Goal: Task Accomplishment & Management: Use online tool/utility

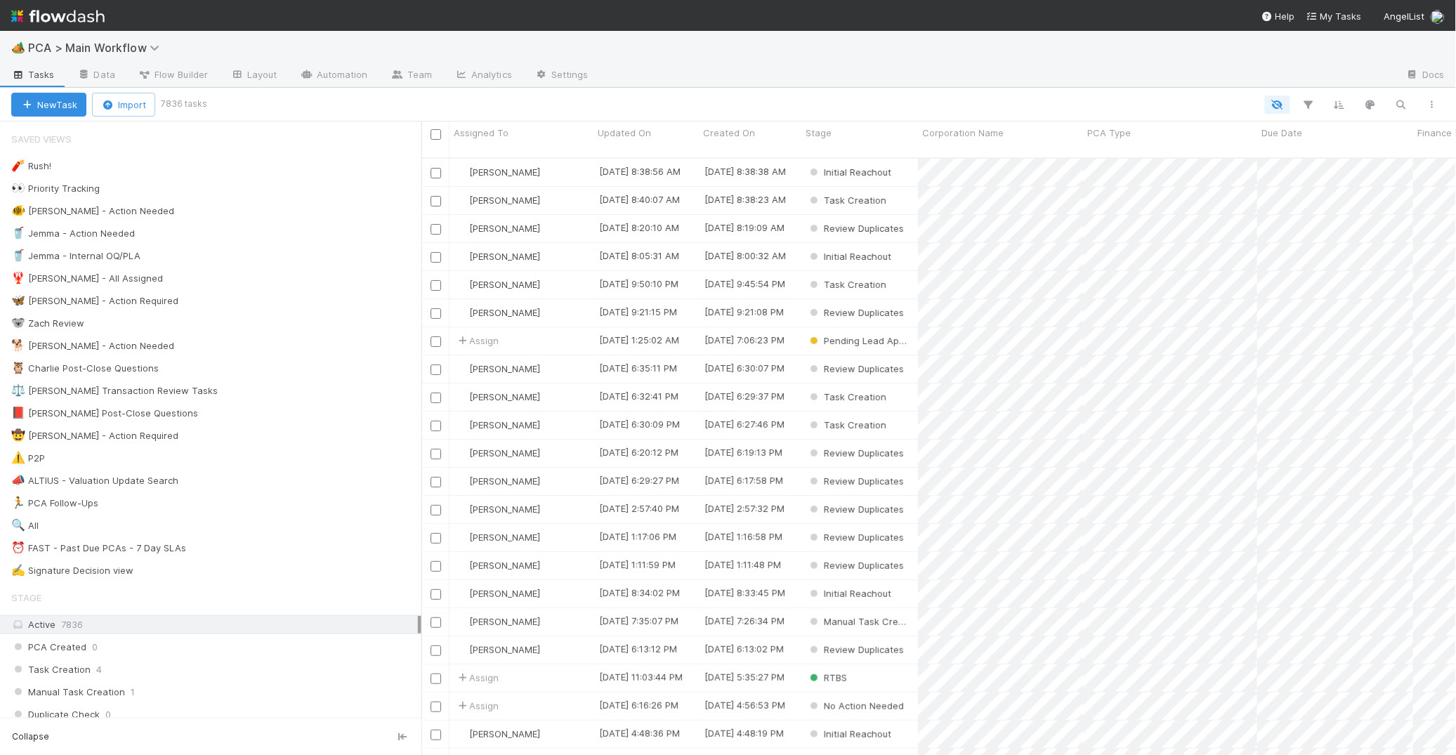
scroll to position [609, 1035]
click at [335, 67] on link "Automation" at bounding box center [334, 76] width 91 height 22
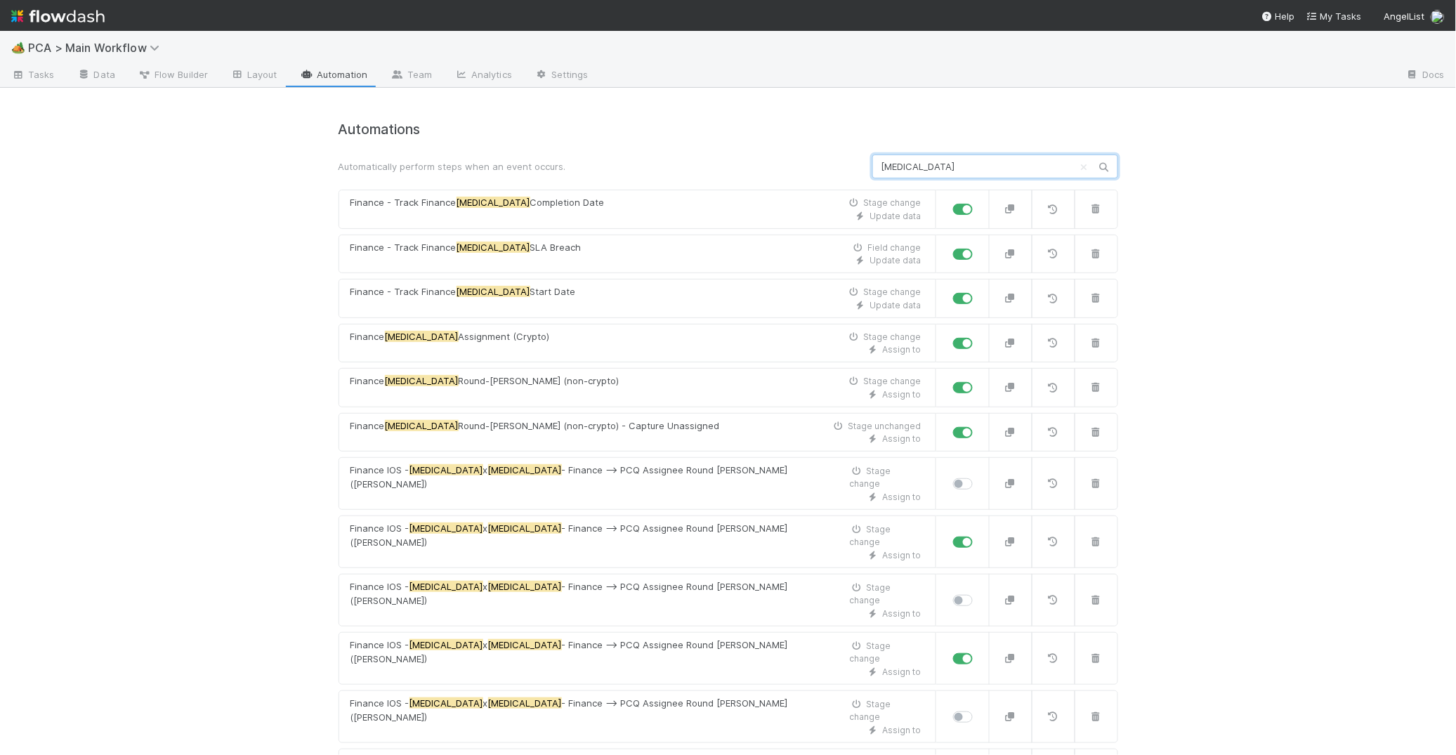
scroll to position [450, 0]
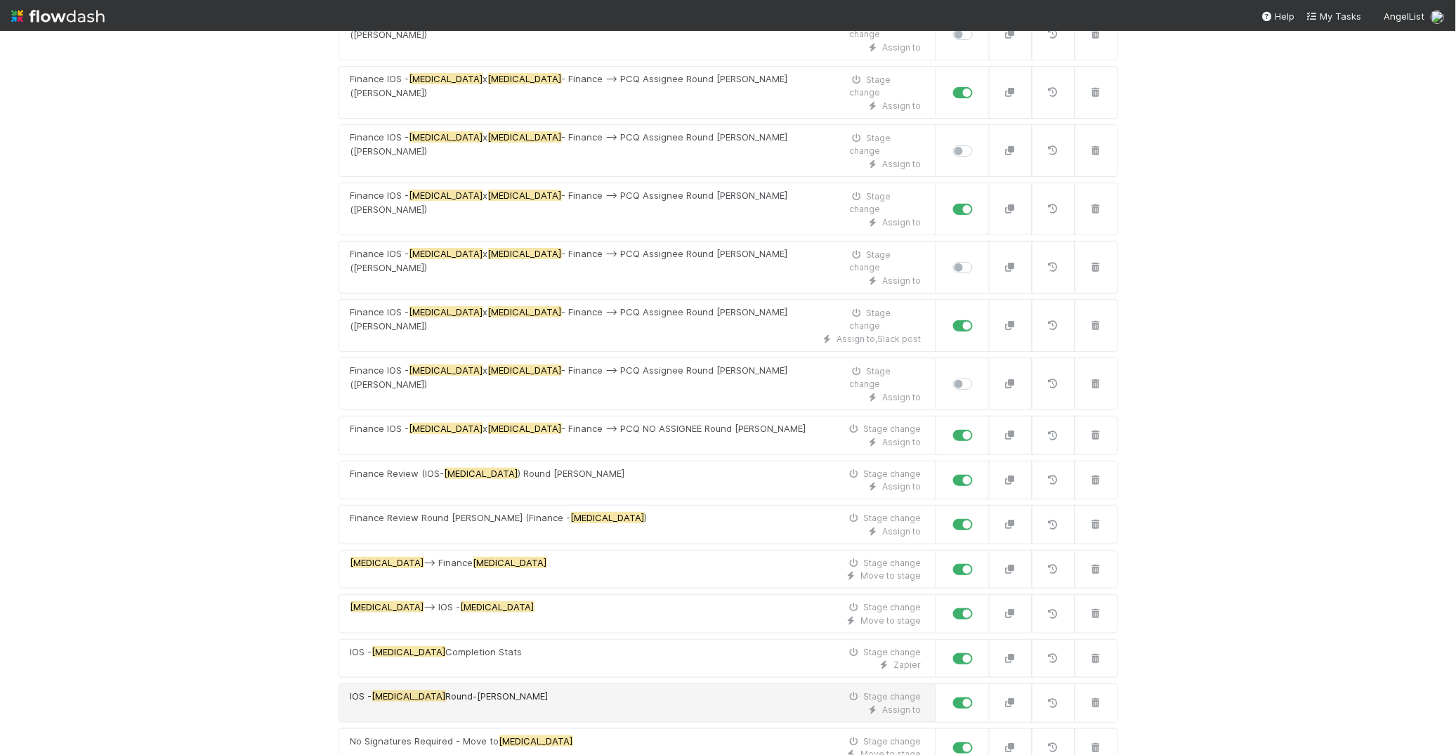
type input "[MEDICAL_DATA]"
click at [588, 704] on div "Assign to" at bounding box center [635, 710] width 571 height 13
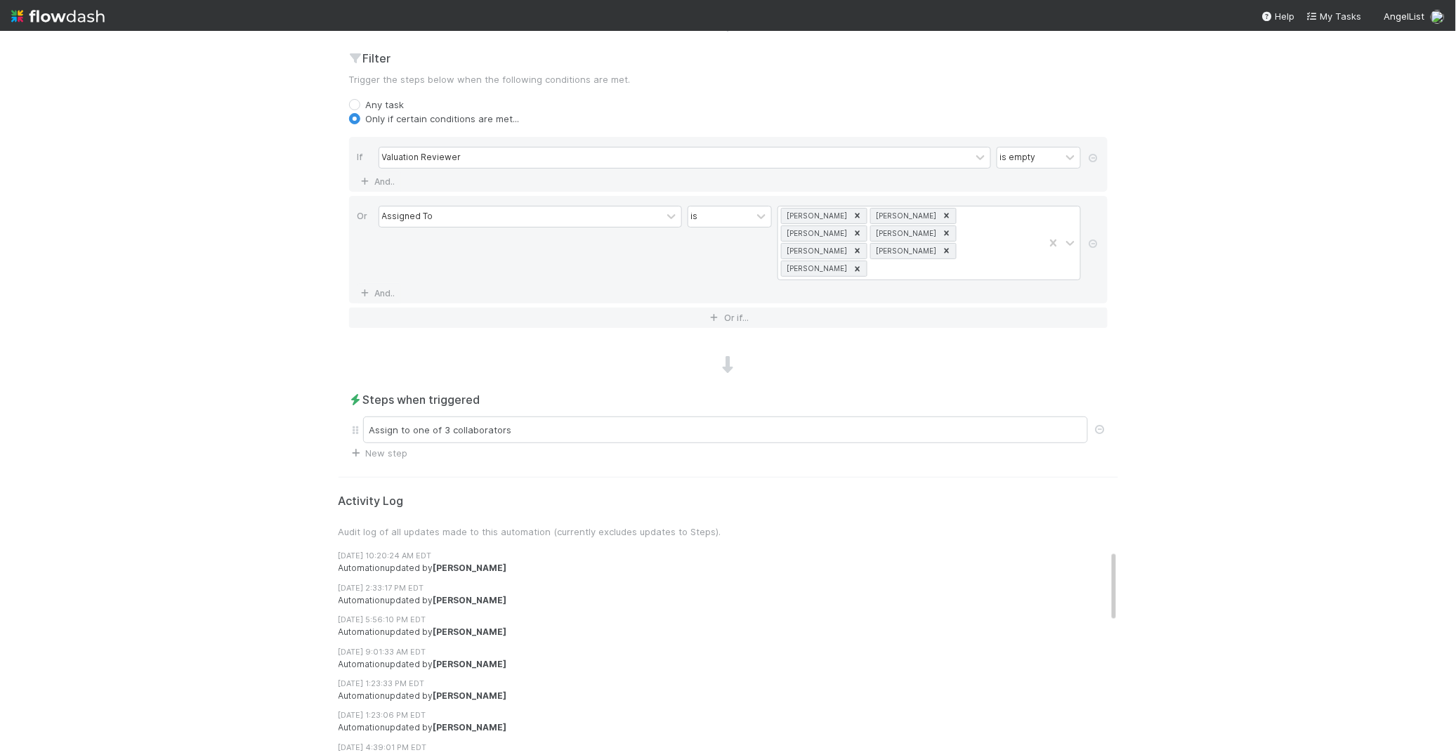
scroll to position [497, 0]
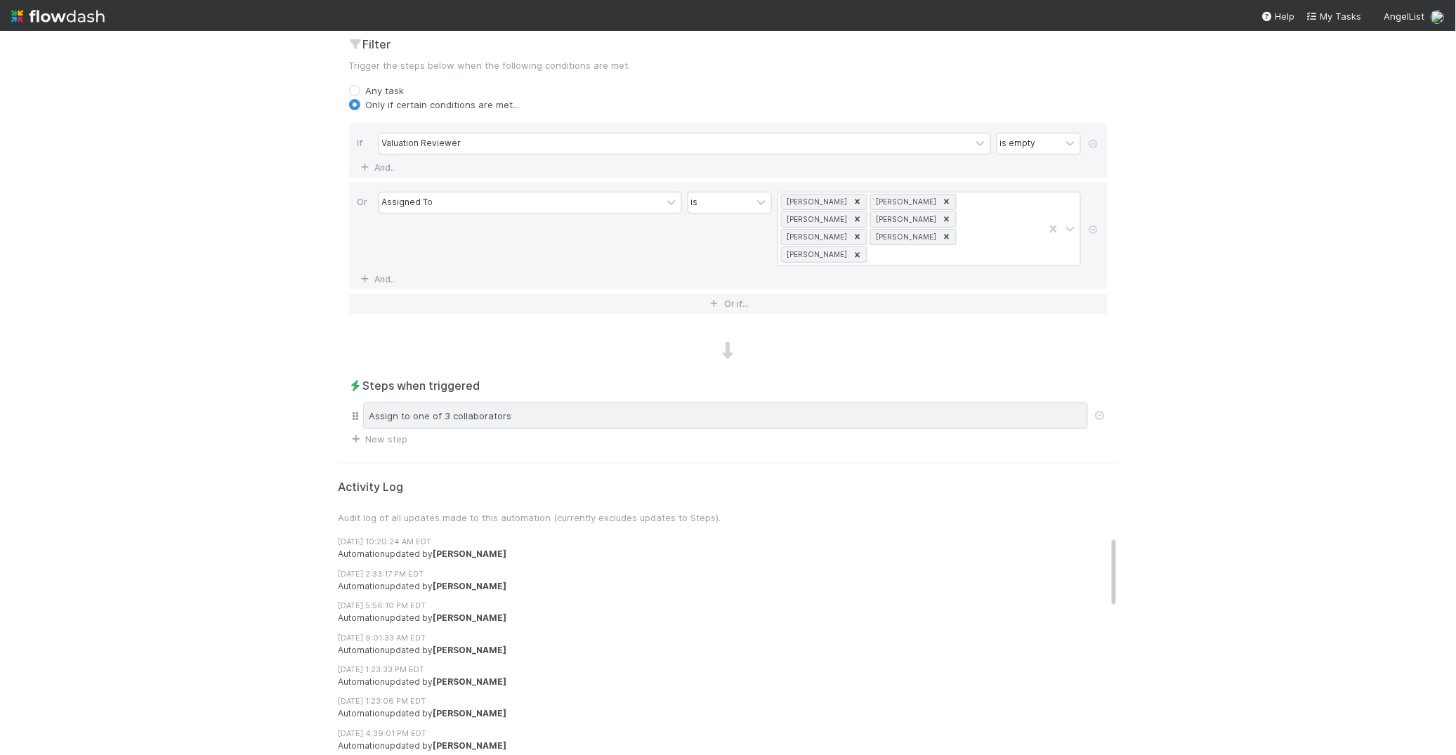
click at [520, 403] on div "Assign to one of 3 collaborators" at bounding box center [725, 415] width 725 height 27
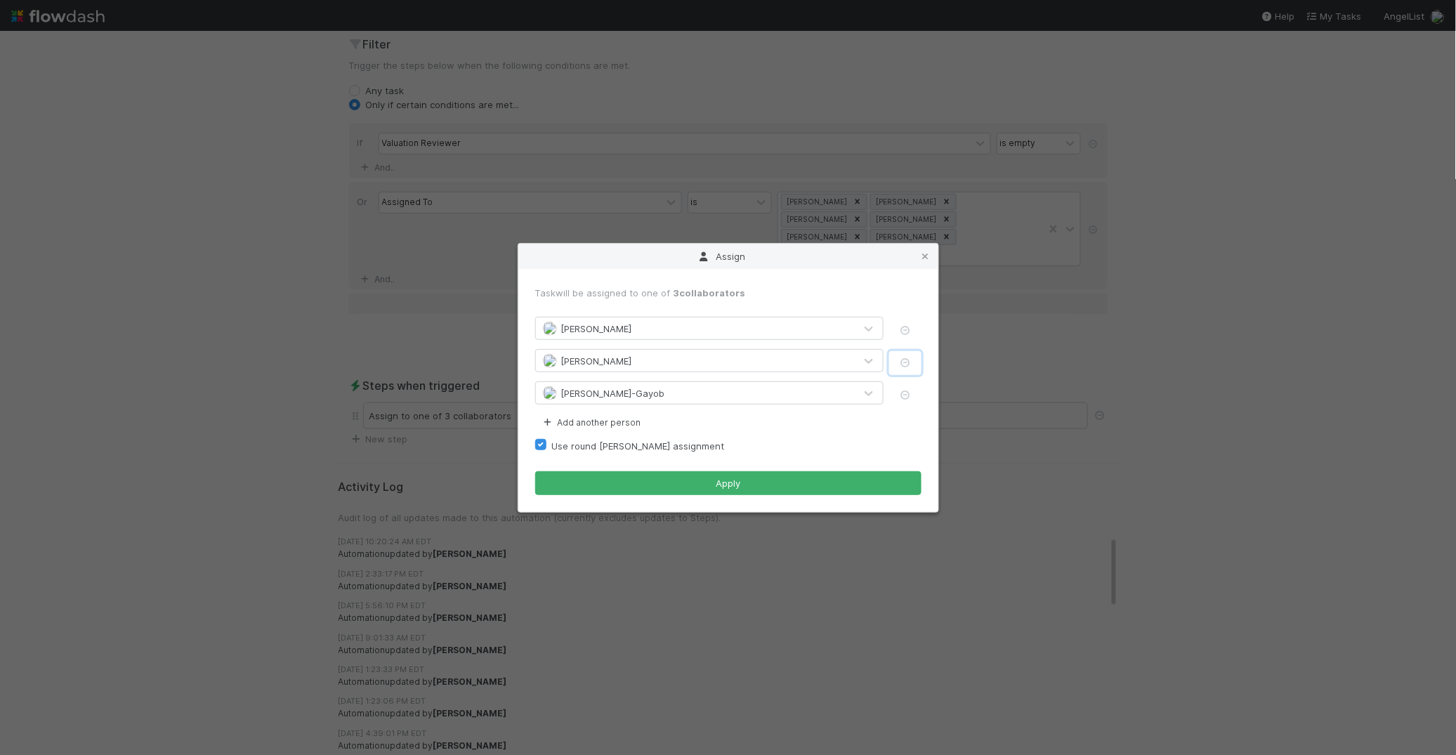
click at [900, 358] on icon "button" at bounding box center [905, 362] width 14 height 9
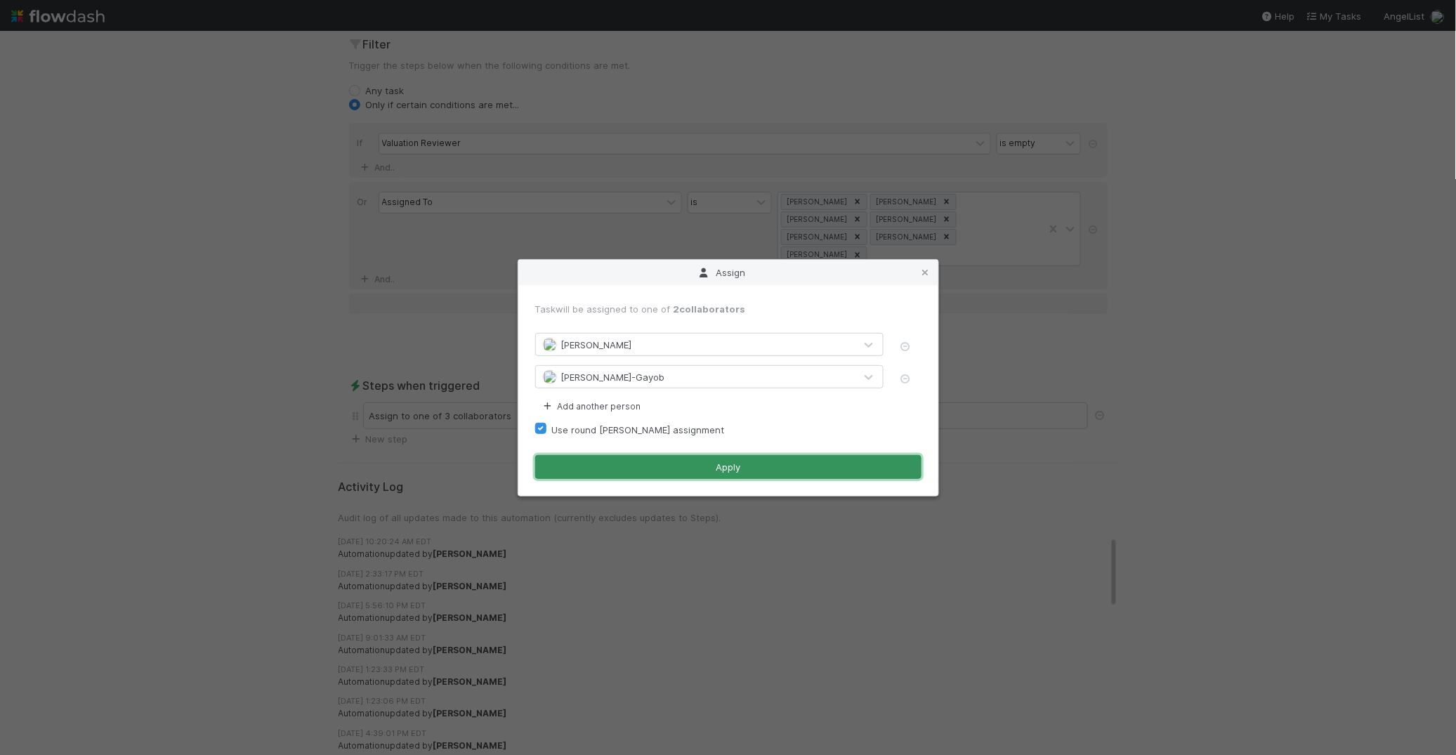
click at [653, 464] on button "Apply" at bounding box center [728, 467] width 386 height 24
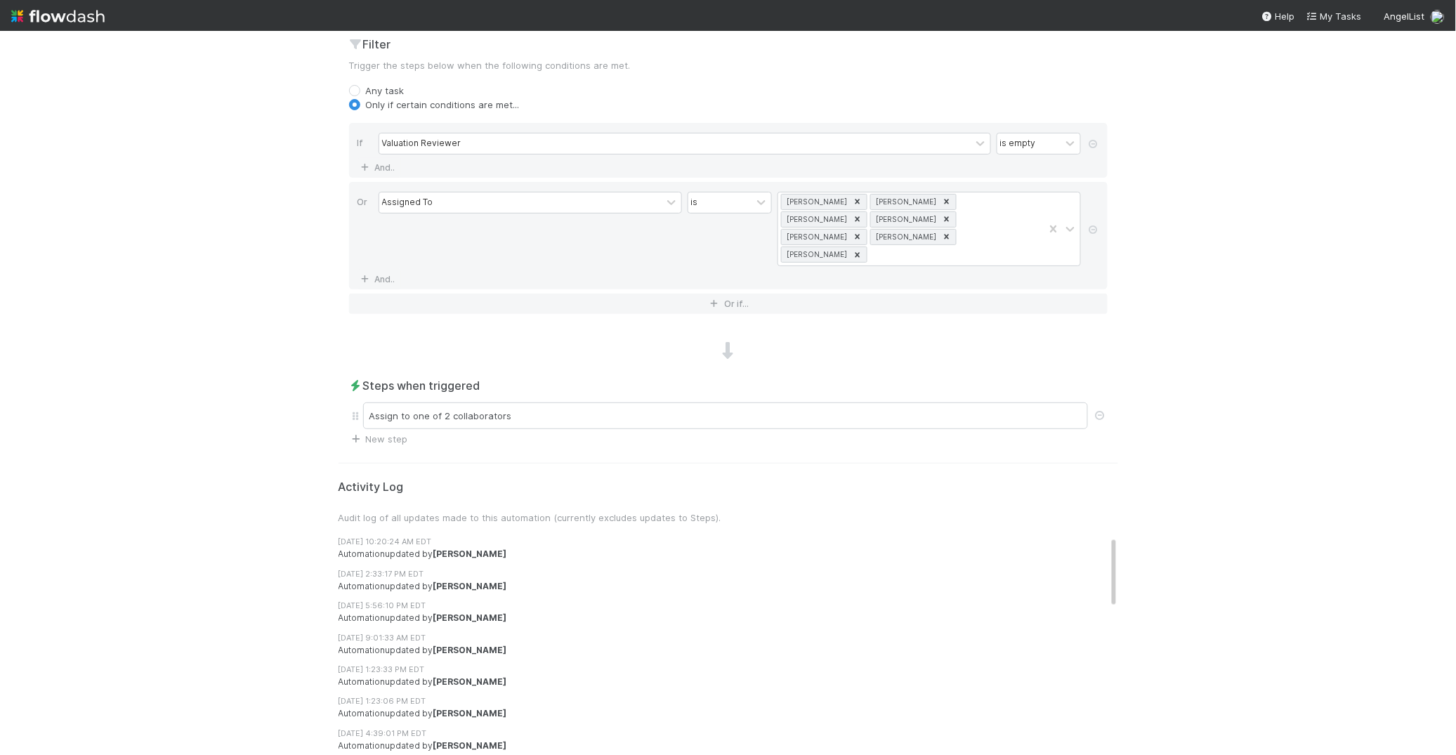
scroll to position [0, 0]
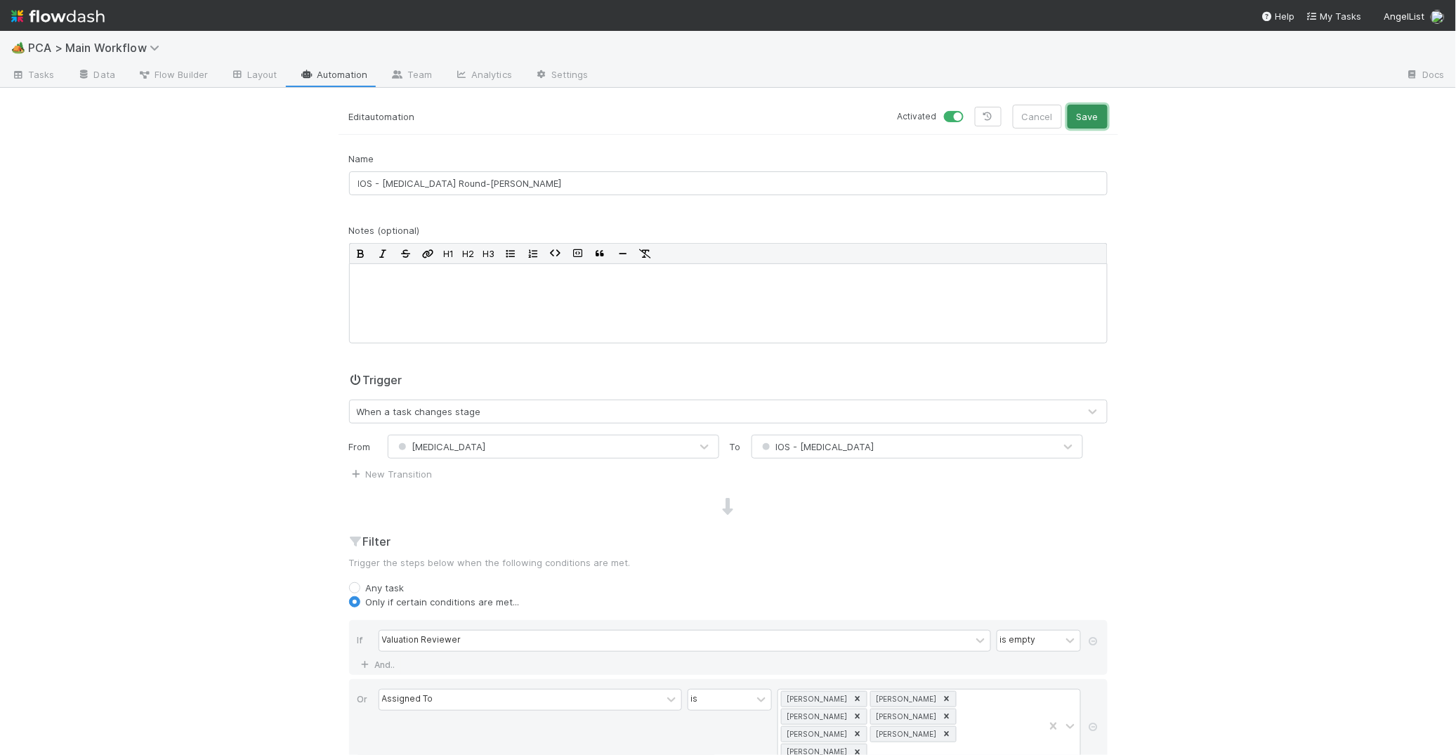
click at [1094, 121] on button "Save" at bounding box center [1088, 117] width 40 height 24
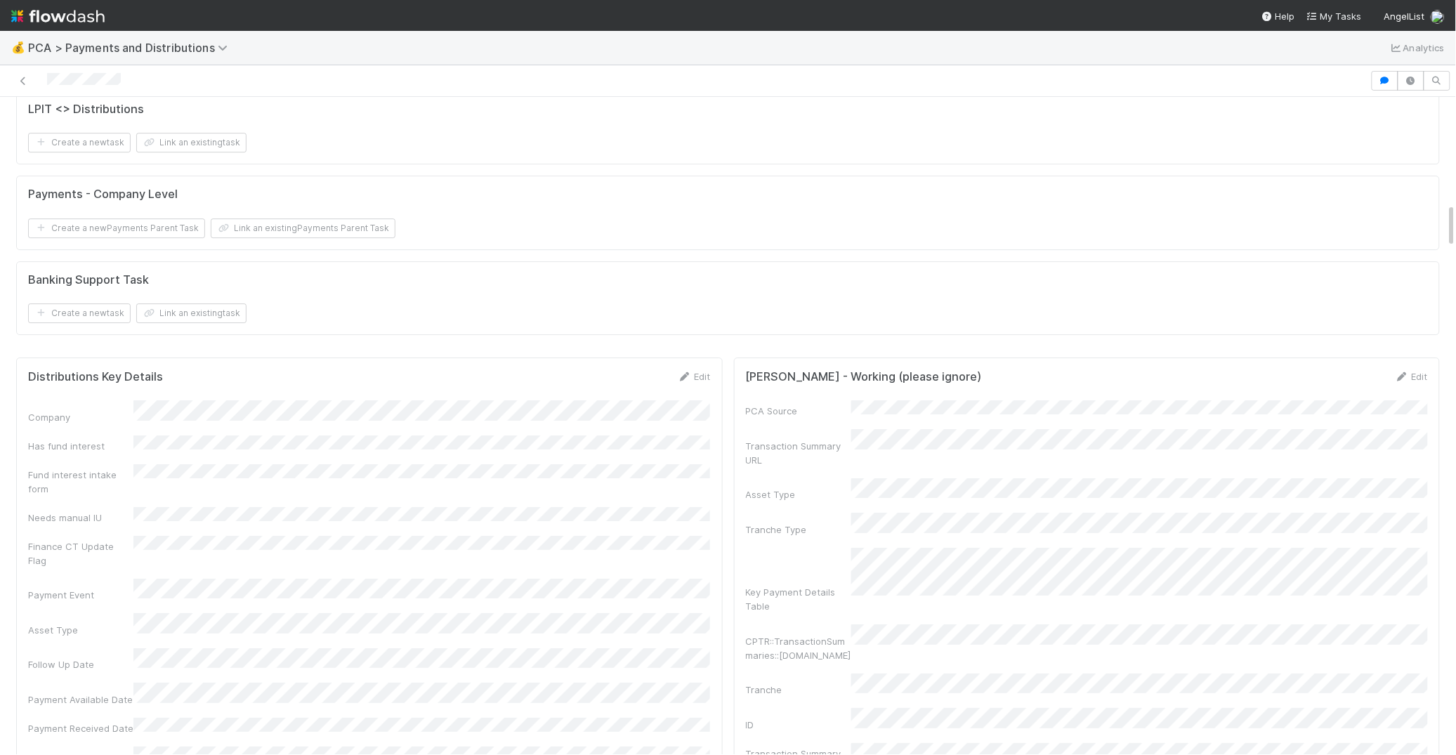
scroll to position [1554, 0]
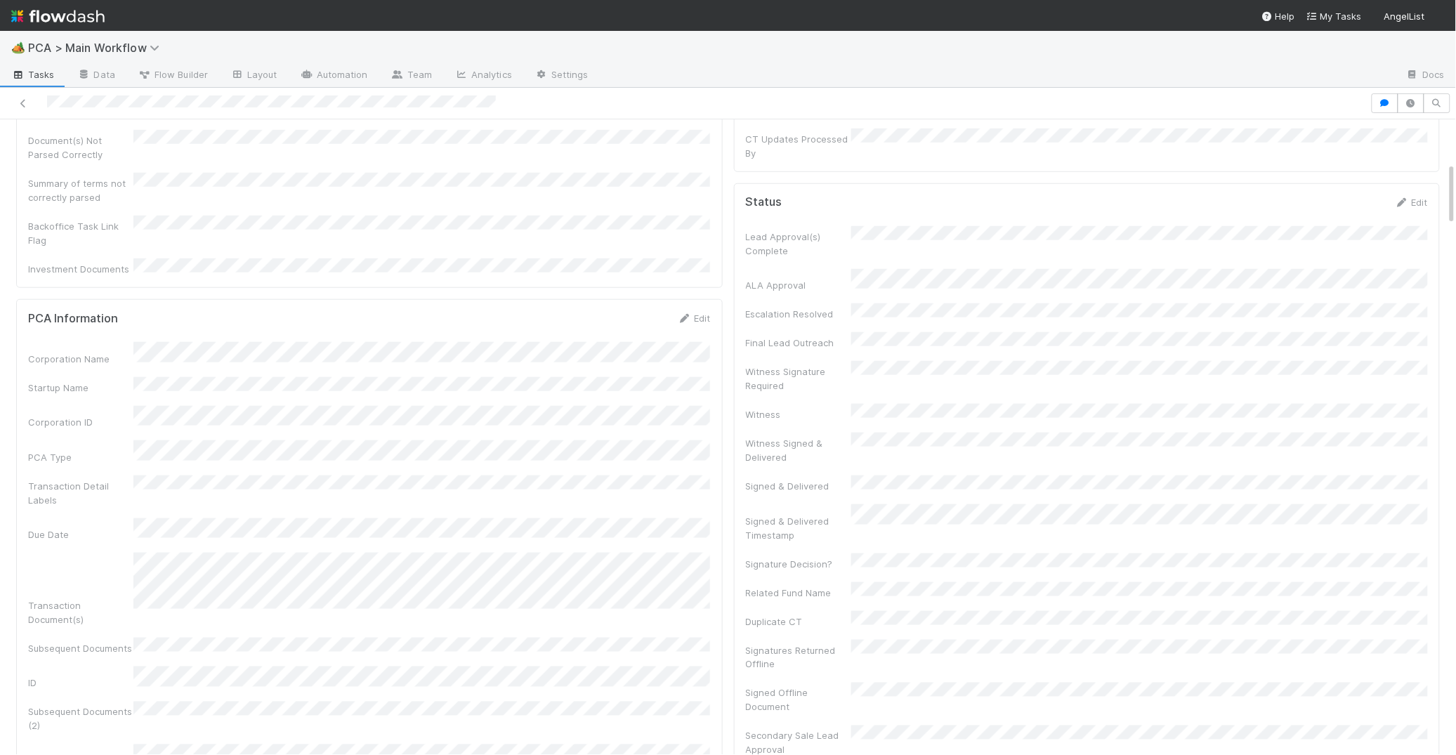
scroll to position [432, 0]
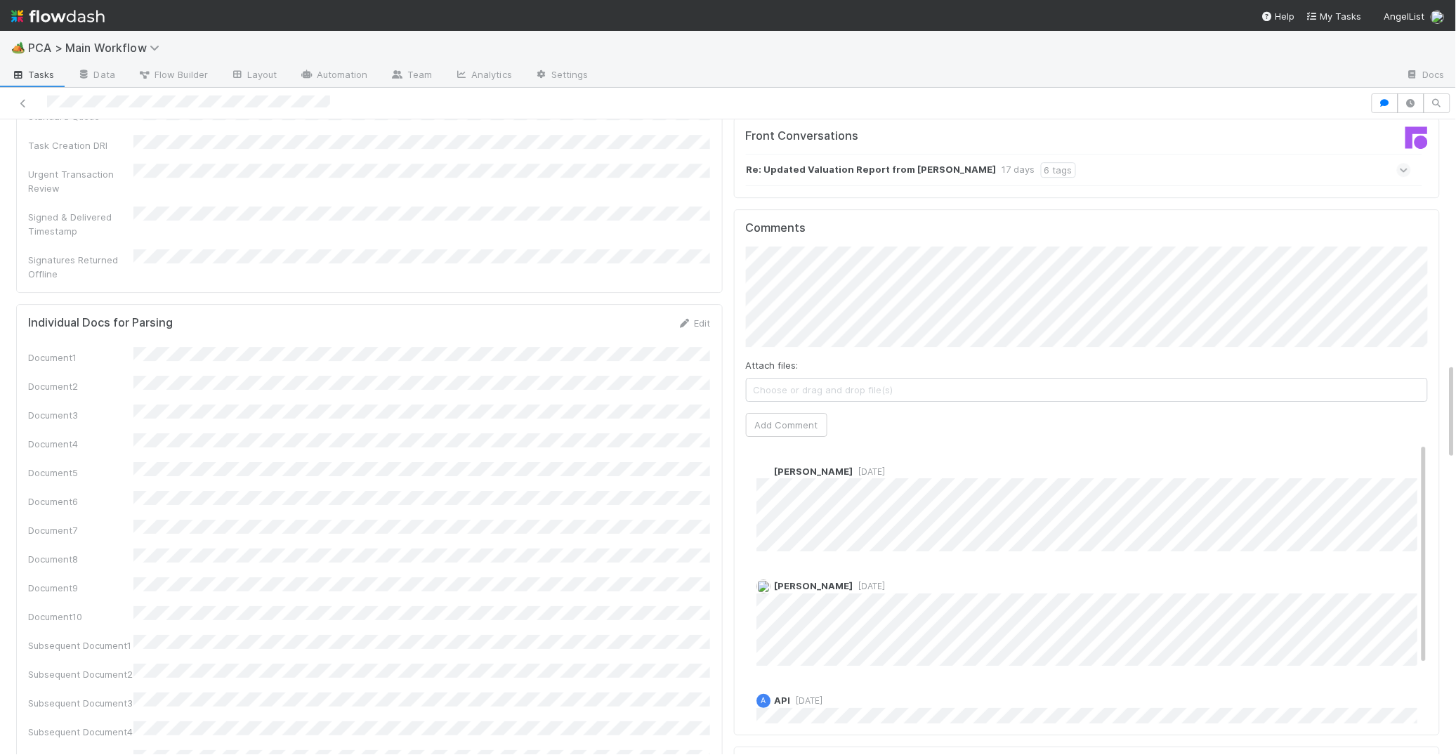
scroll to position [1602, 0]
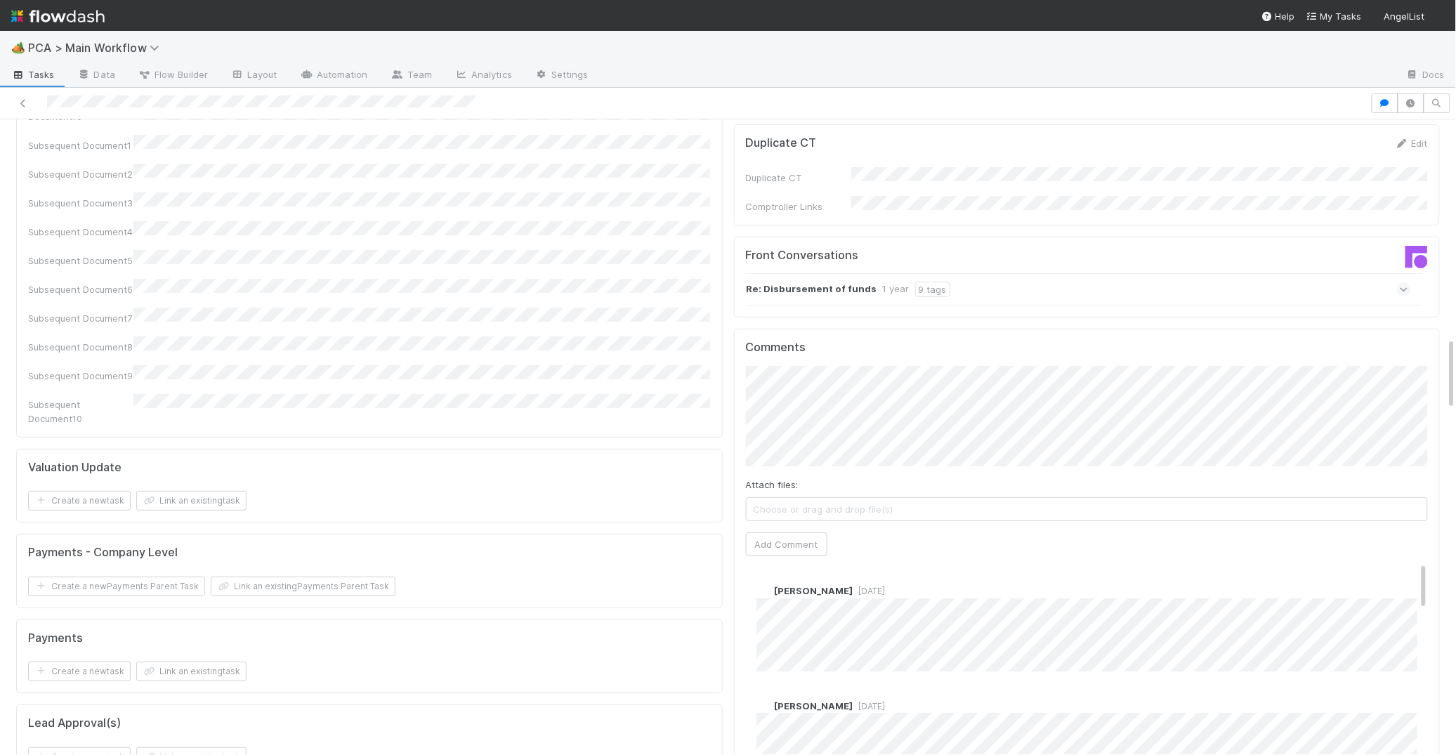
scroll to position [1905, 0]
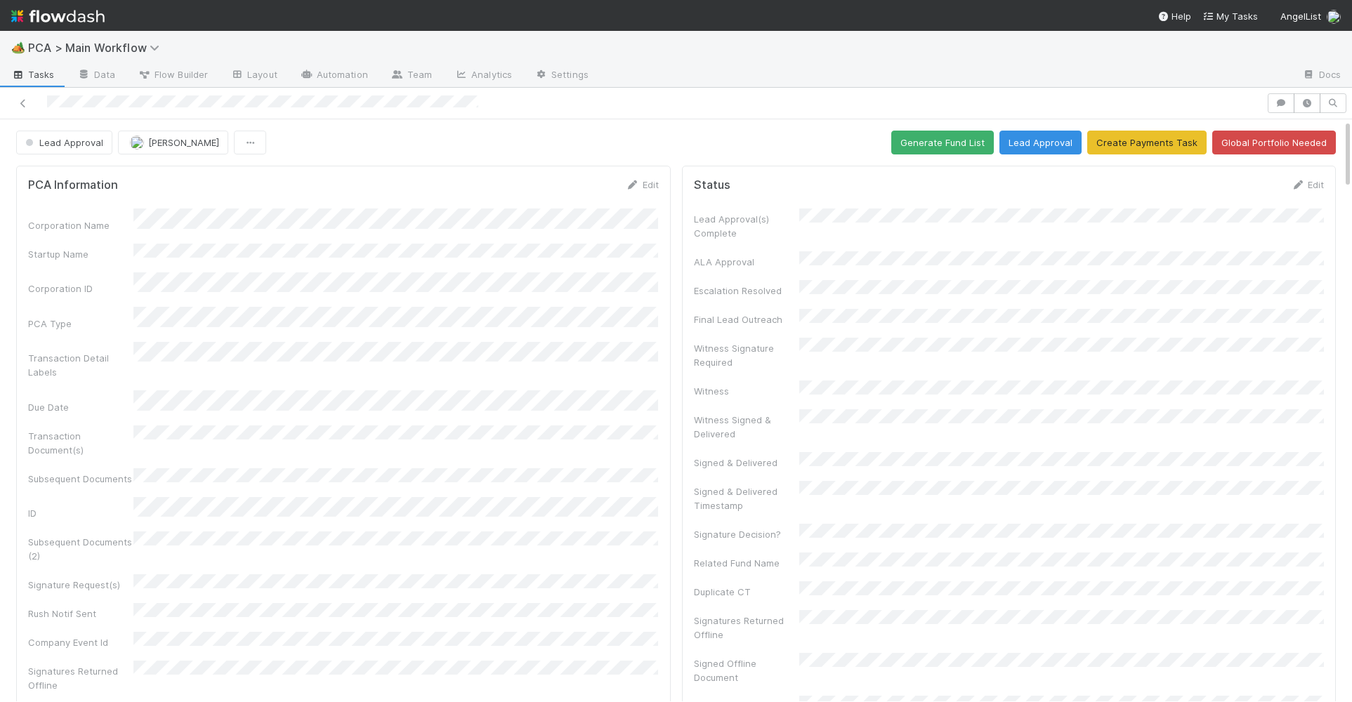
click at [657, 205] on form "PCA Information Edit Corporation Name Startup Name Corporation ID PCA Type Tran…" at bounding box center [343, 495] width 631 height 635
click at [634, 187] on icon at bounding box center [633, 185] width 14 height 9
click at [215, 403] on div "Corporation Name Startup Name Corporation ID PCA Type Transaction Detail Labels…" at bounding box center [343, 581] width 631 height 727
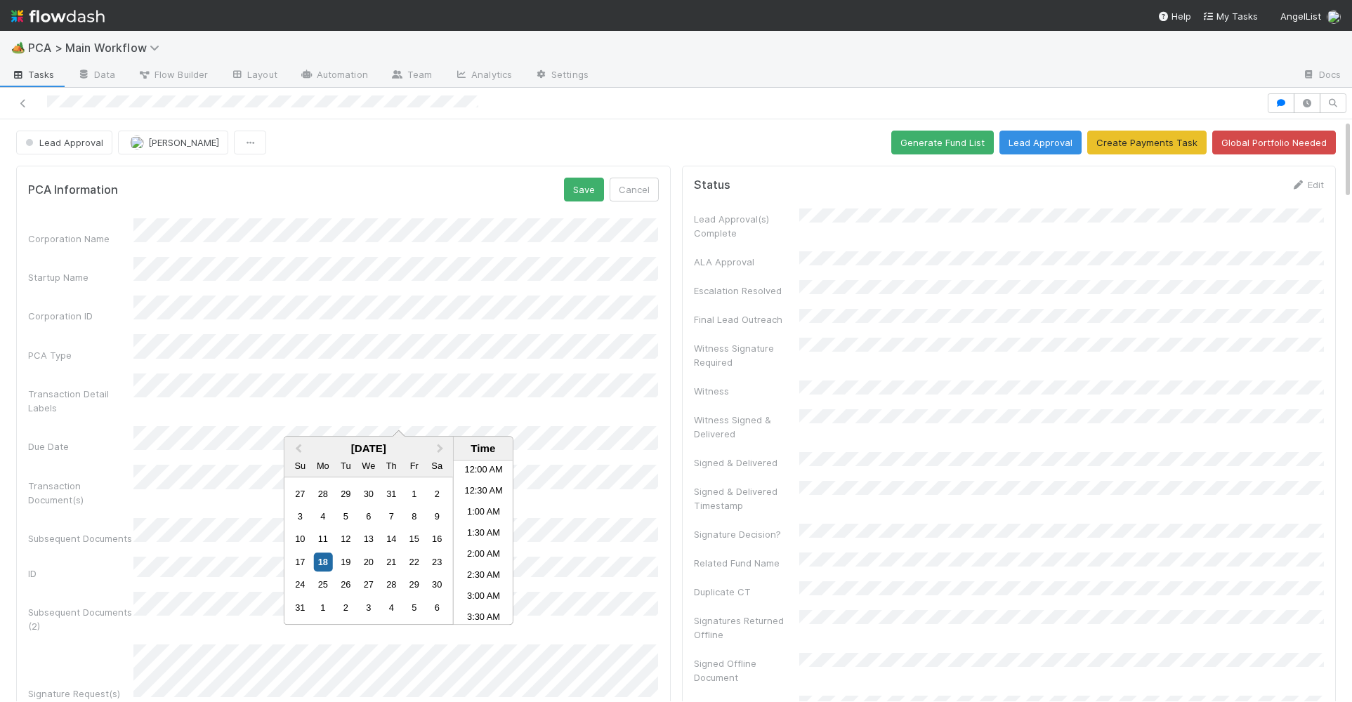
scroll to position [350, 0]
click at [70, 137] on span "Lead Approval" at bounding box center [62, 142] width 81 height 11
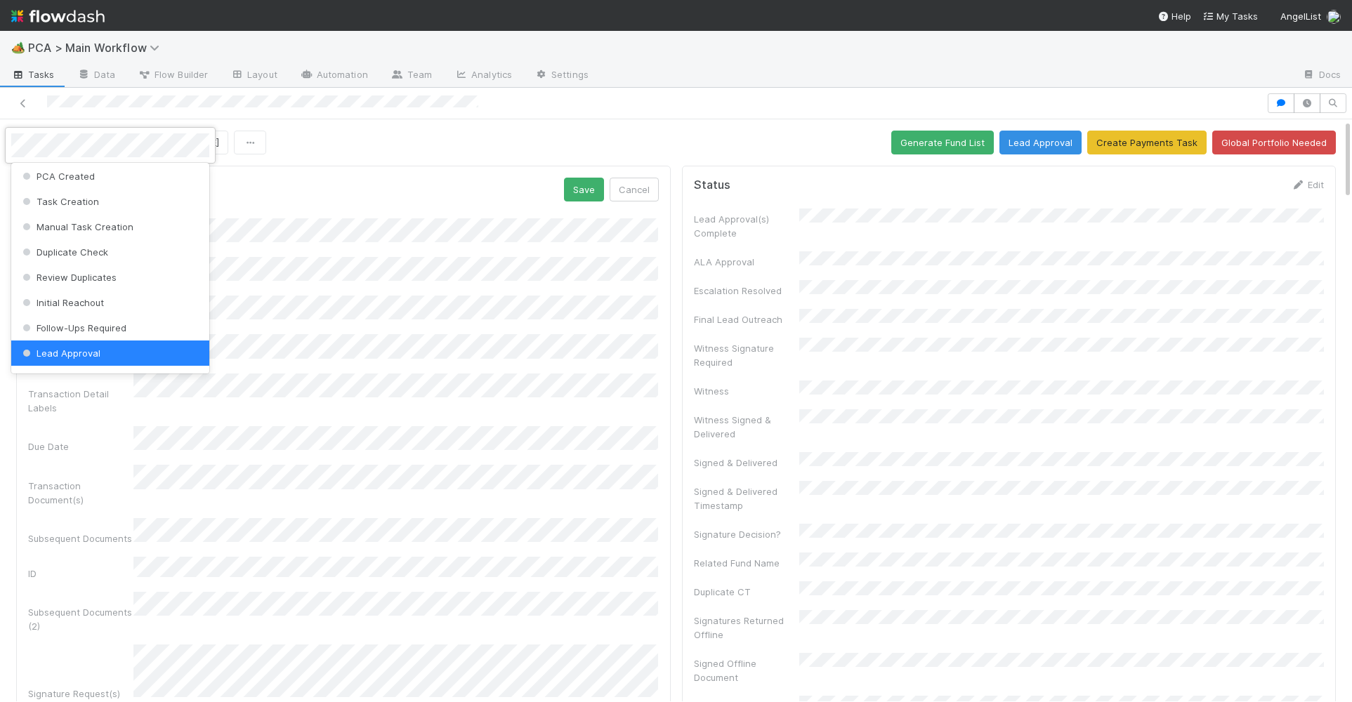
scroll to position [0, 0]
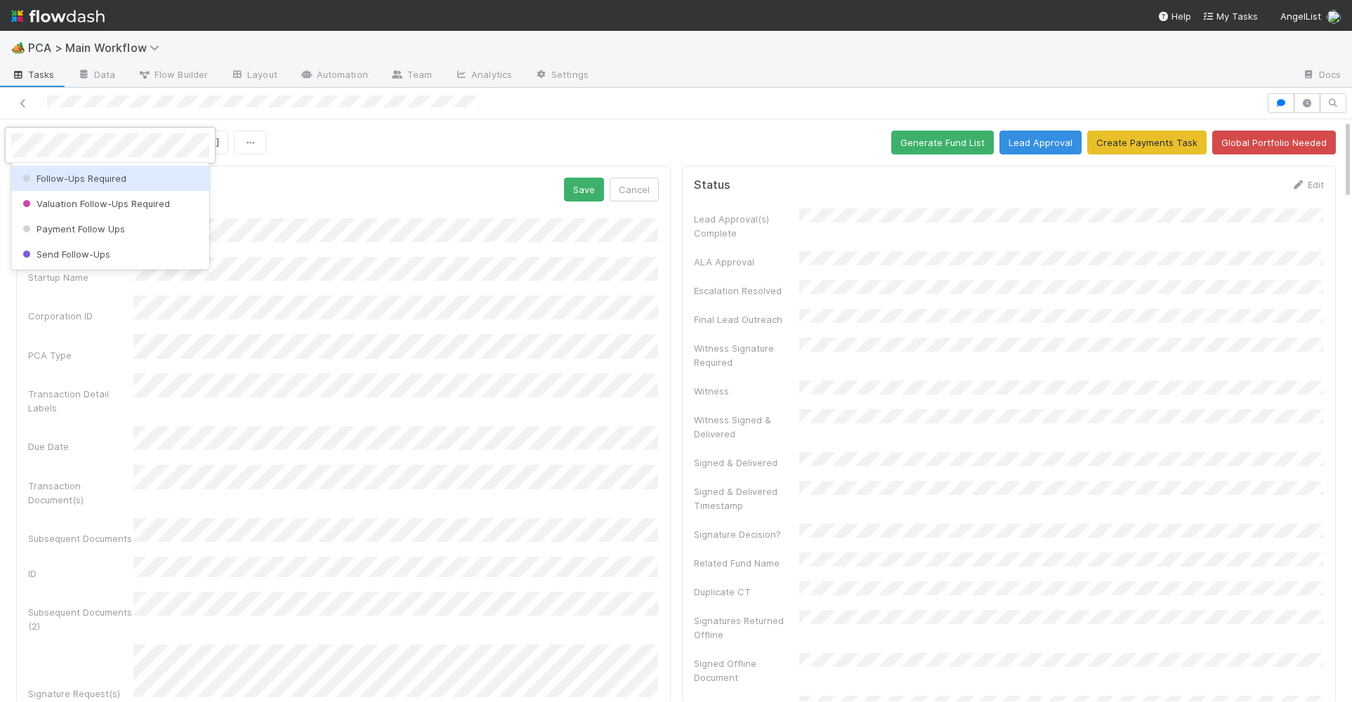
click at [81, 174] on span "Follow-Ups Required" at bounding box center [73, 178] width 107 height 11
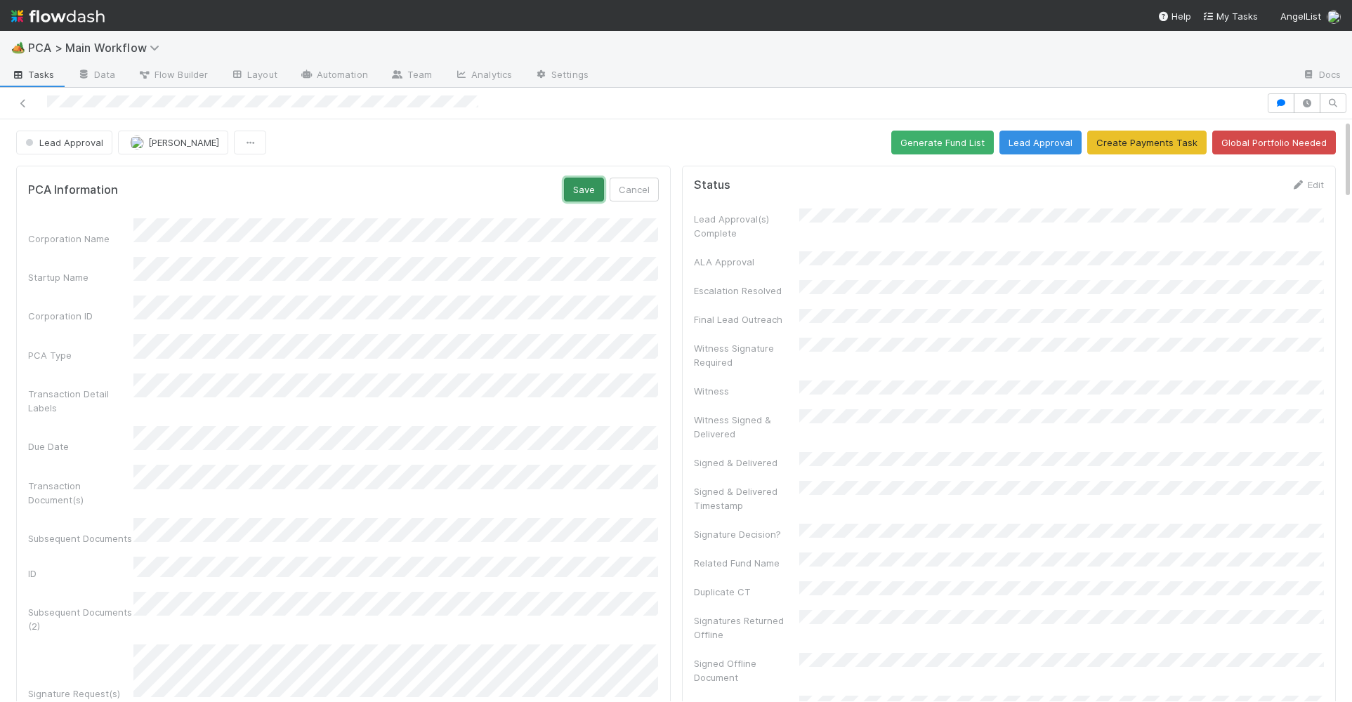
click at [582, 193] on button "Save" at bounding box center [584, 190] width 40 height 24
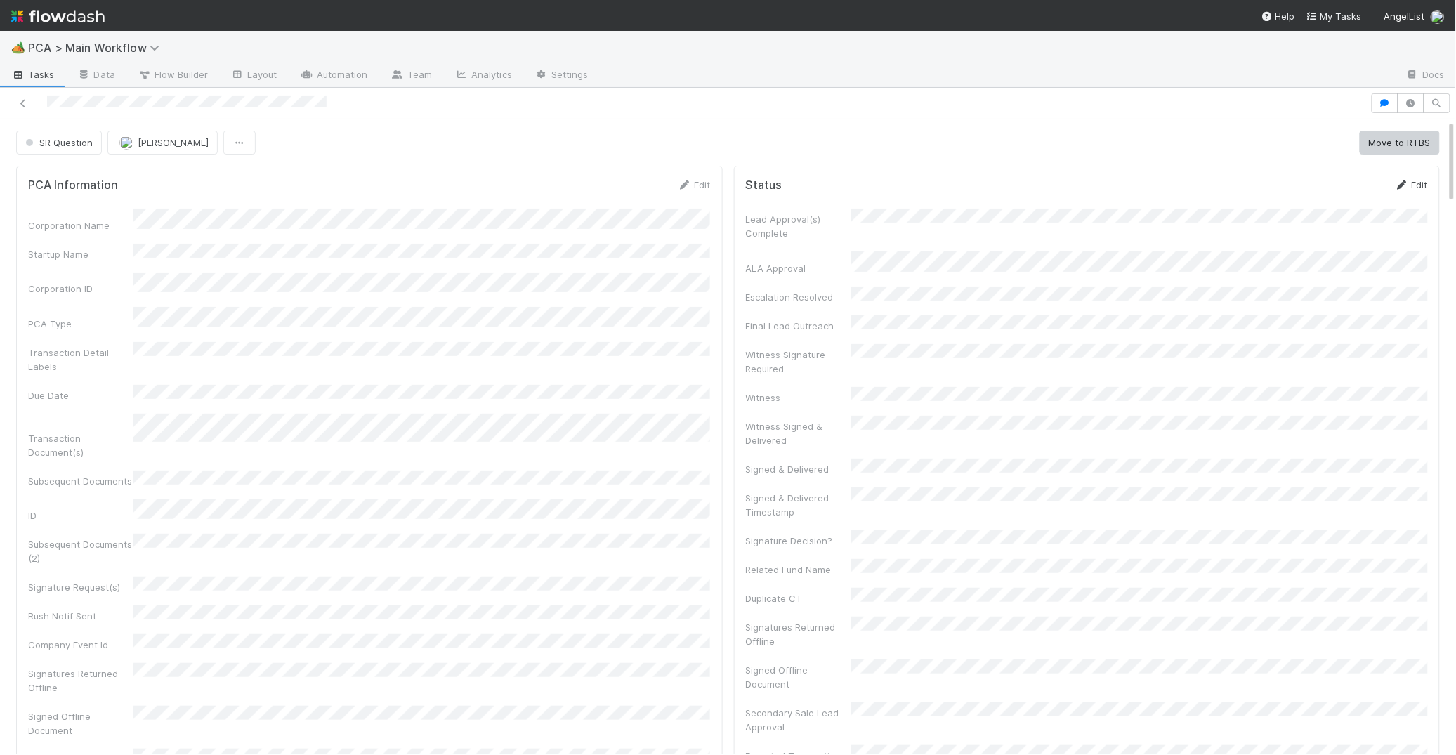
click at [1351, 185] on link "Edit" at bounding box center [1411, 184] width 33 height 11
click at [1337, 181] on button "Save" at bounding box center [1353, 190] width 40 height 24
click at [682, 186] on icon at bounding box center [685, 185] width 14 height 9
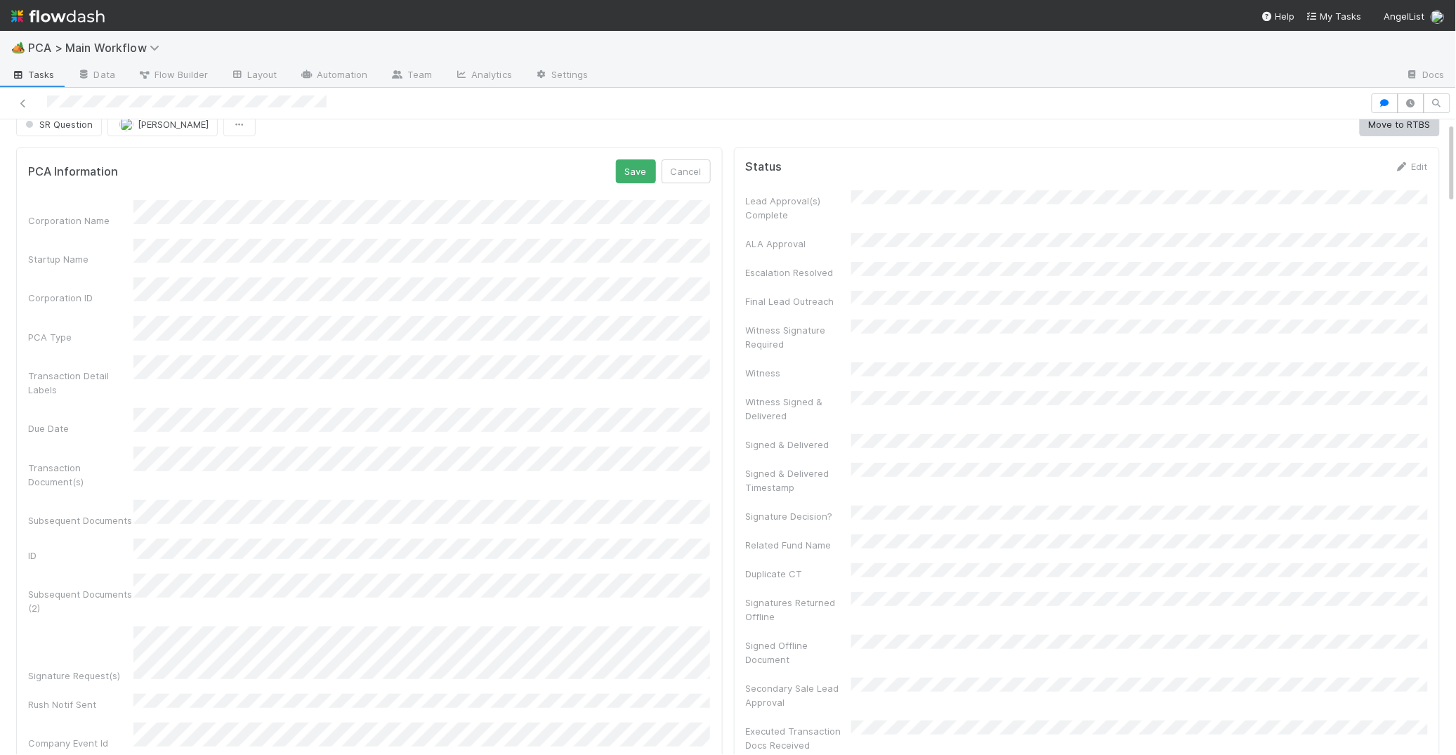
scroll to position [29, 0]
click at [634, 166] on button "Save" at bounding box center [636, 161] width 40 height 24
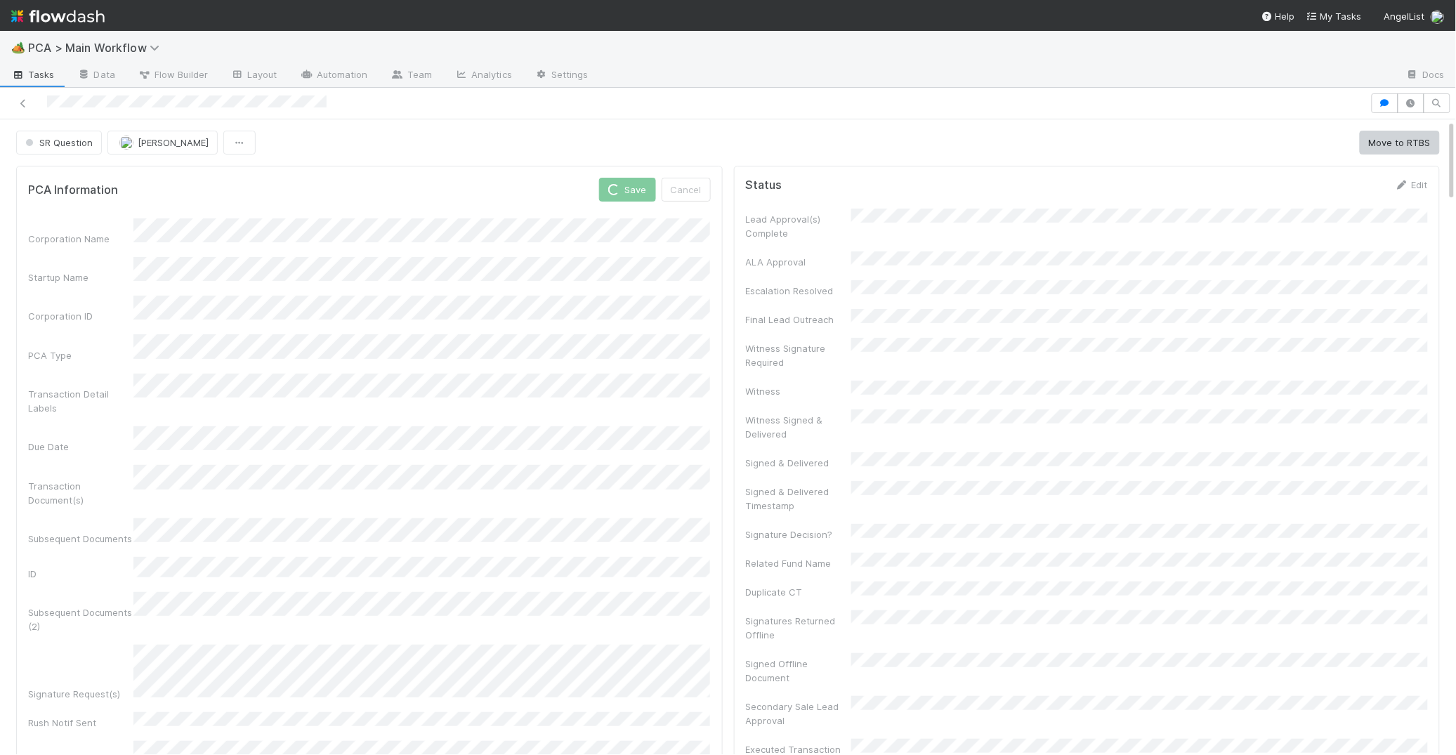
scroll to position [1, 0]
click at [686, 179] on icon at bounding box center [685, 183] width 14 height 9
click at [631, 188] on button "Save" at bounding box center [632, 188] width 40 height 24
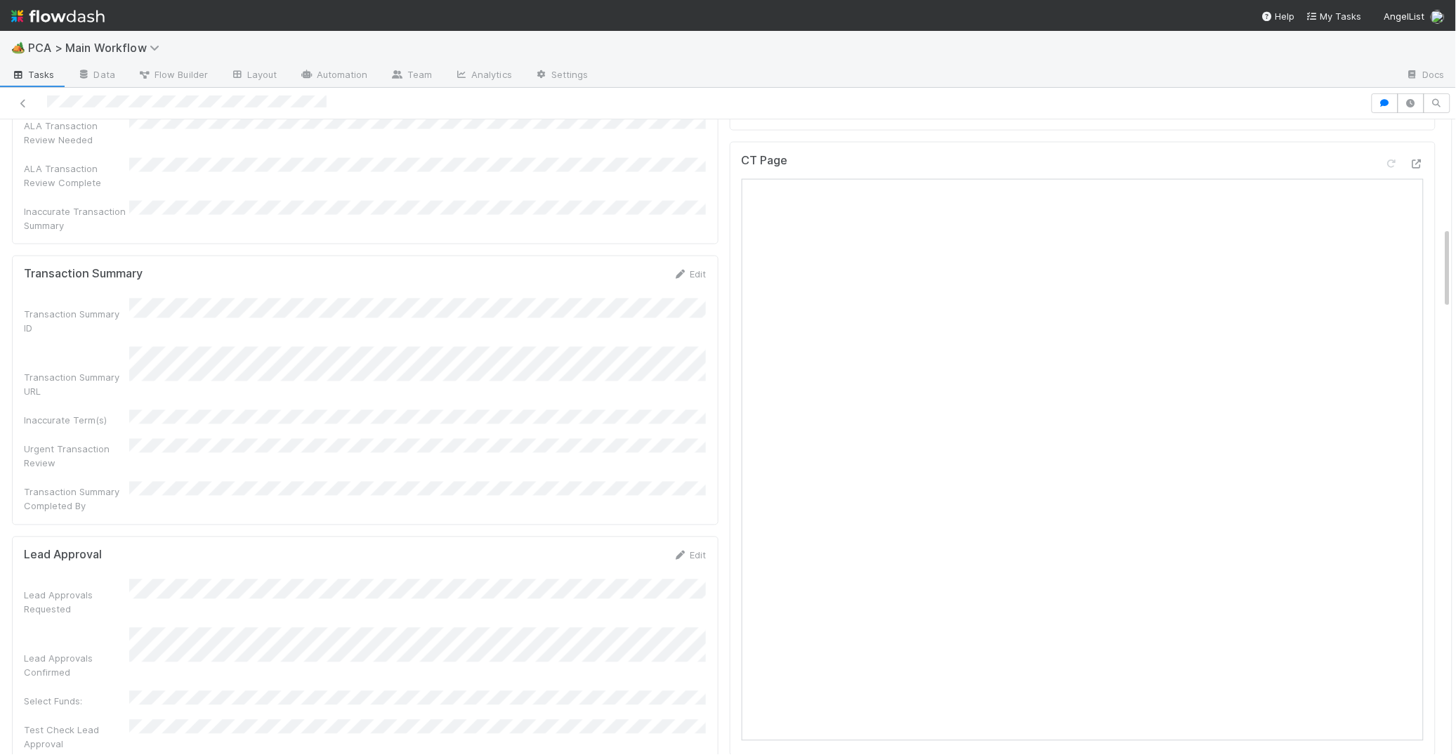
scroll to position [833, 0]
click at [674, 556] on icon at bounding box center [681, 560] width 14 height 9
click at [111, 593] on div "Lead Approvals Requested Lead Approvals Confirmed Select Funds: Test Check Lead…" at bounding box center [365, 723] width 683 height 261
click at [653, 553] on div "Save Cancel" at bounding box center [659, 565] width 95 height 24
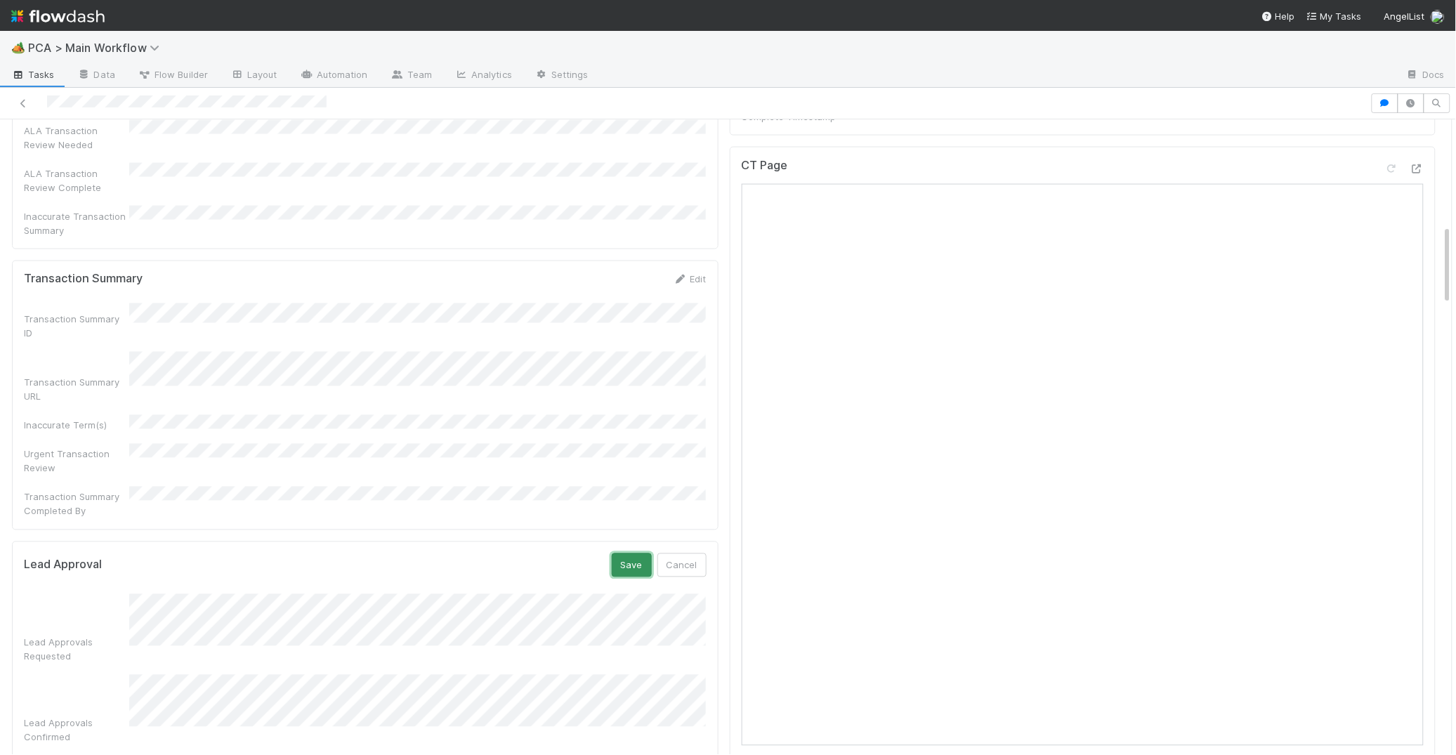
click at [648, 553] on button "Save" at bounding box center [632, 565] width 40 height 24
click at [523, 584] on div "Lead Approvals Requested Lead Approvals Confirmed Select Funds: Test Check Lead…" at bounding box center [365, 670] width 683 height 172
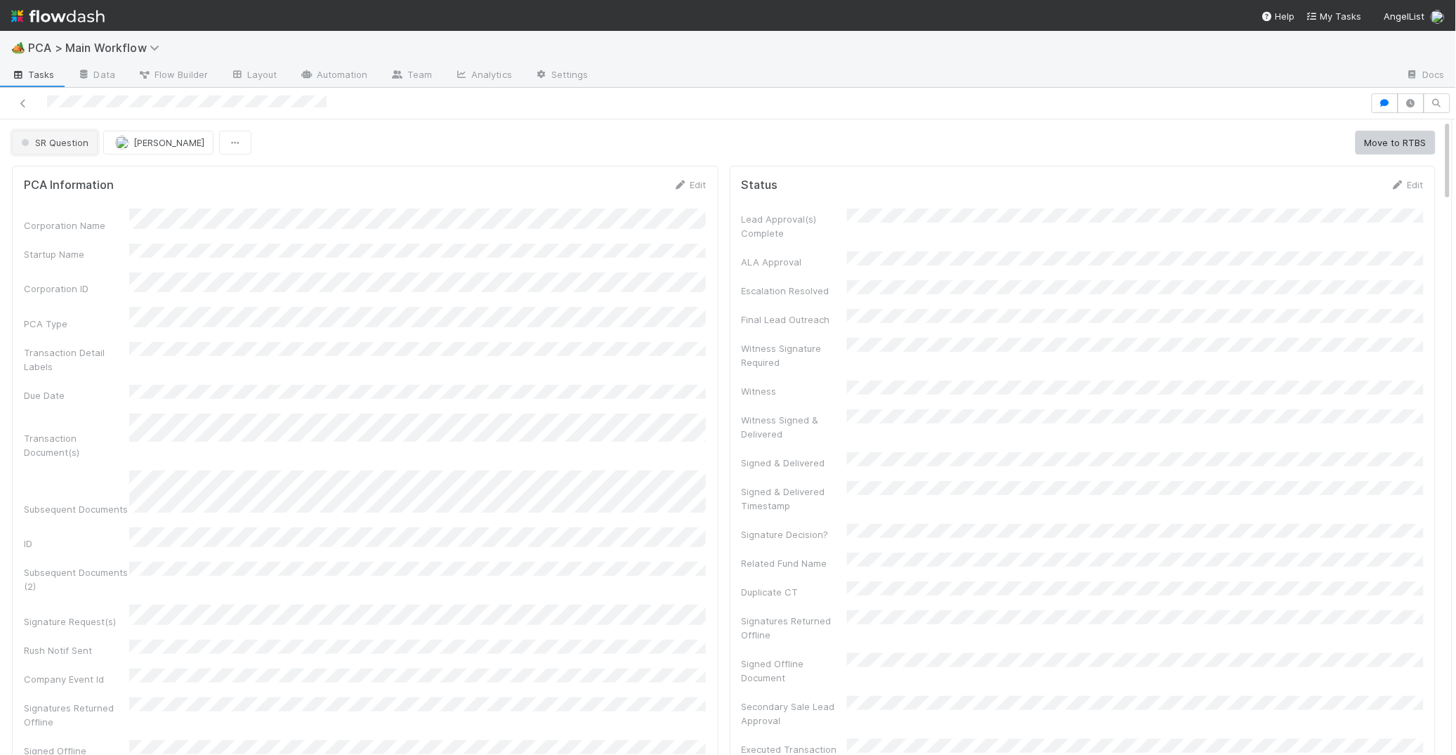
click at [89, 140] on button "SR Question" at bounding box center [55, 143] width 86 height 24
click at [74, 173] on span "Lead Approval" at bounding box center [55, 178] width 81 height 11
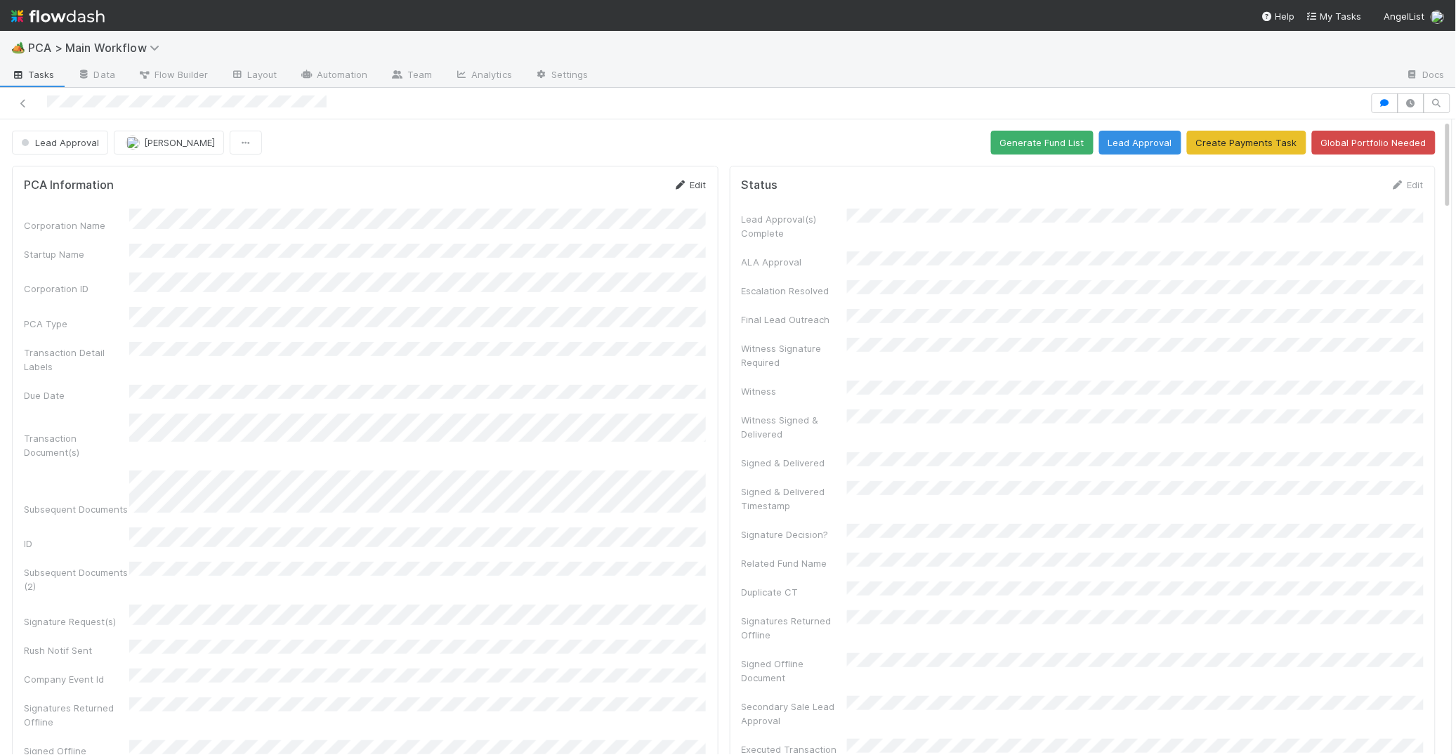
click at [687, 189] on link "Edit" at bounding box center [690, 184] width 33 height 11
click at [617, 206] on form "PCA Information Save Cancel Corporation Name Startup Name Corporation ID PCA Ty…" at bounding box center [365, 647] width 683 height 939
click at [629, 190] on button "Save" at bounding box center [632, 190] width 40 height 24
click at [679, 187] on icon at bounding box center [681, 185] width 14 height 9
click at [650, 194] on button "Save" at bounding box center [632, 190] width 40 height 24
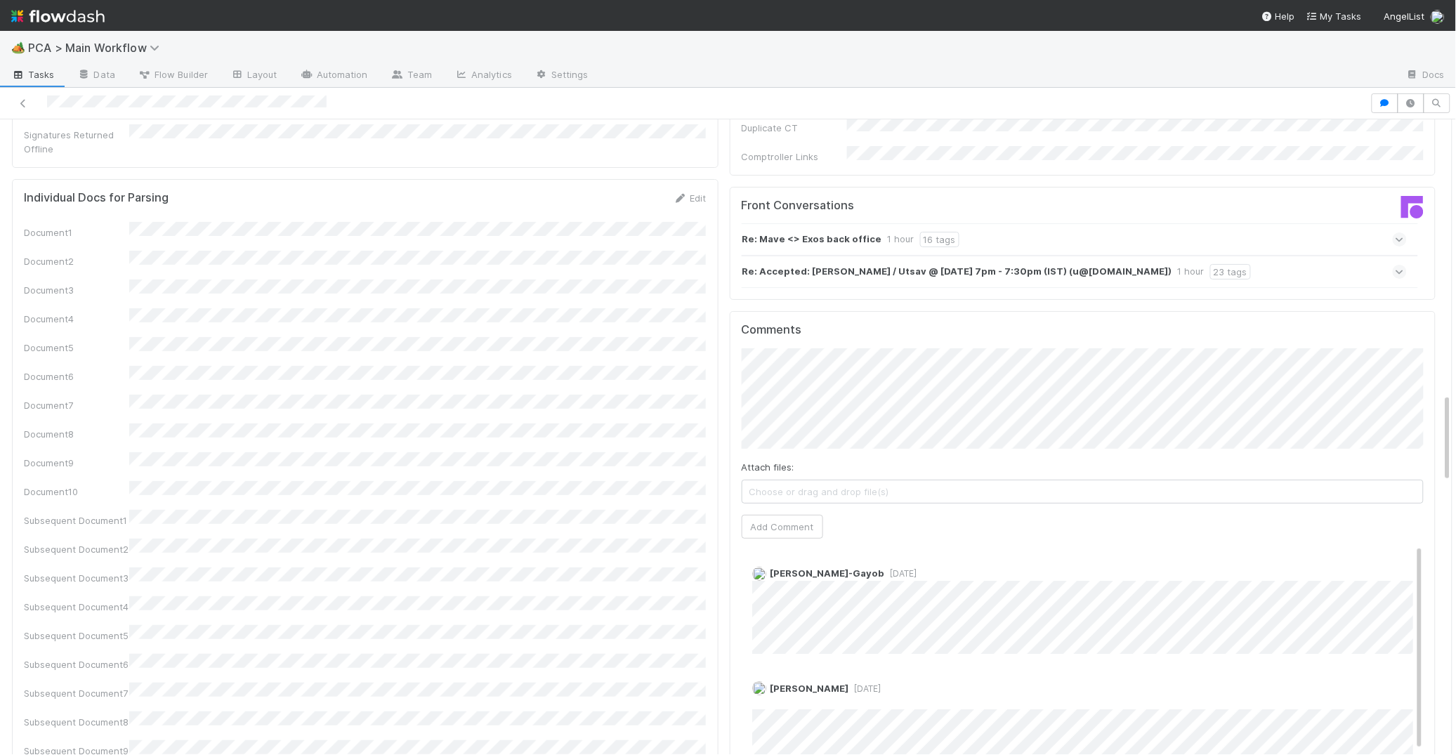
scroll to position [1962, 0]
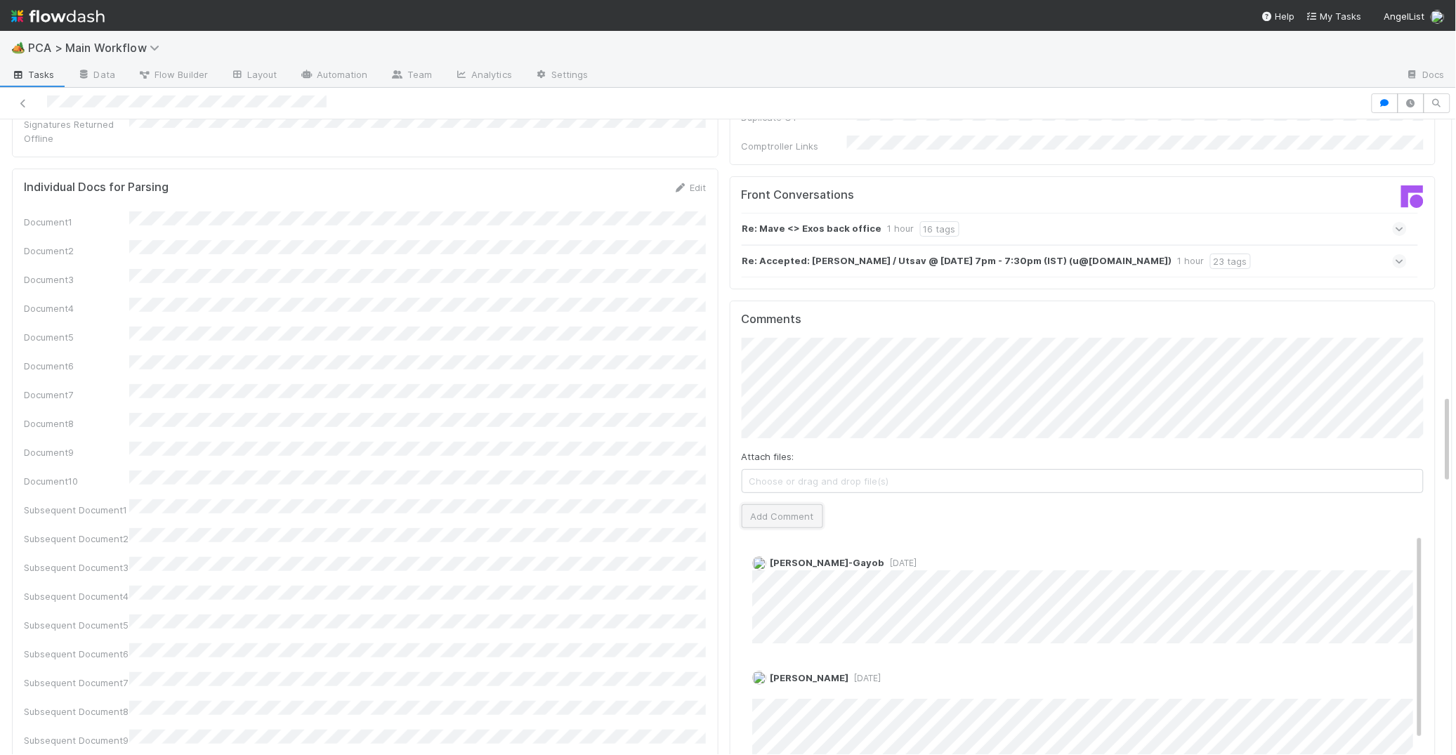
drag, startPoint x: 818, startPoint y: 434, endPoint x: 803, endPoint y: 433, distance: 14.8
click at [818, 504] on button "Add Comment" at bounding box center [782, 516] width 81 height 24
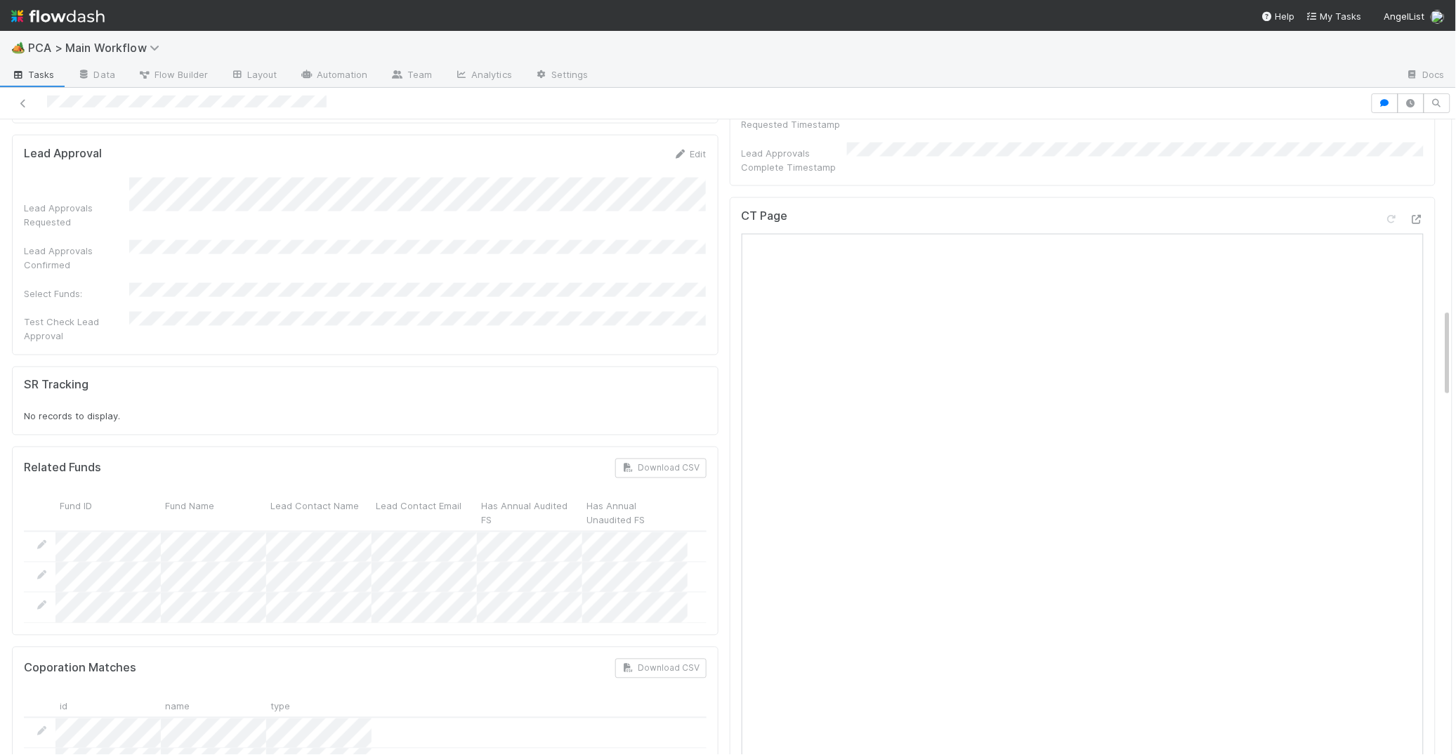
scroll to position [0, 0]
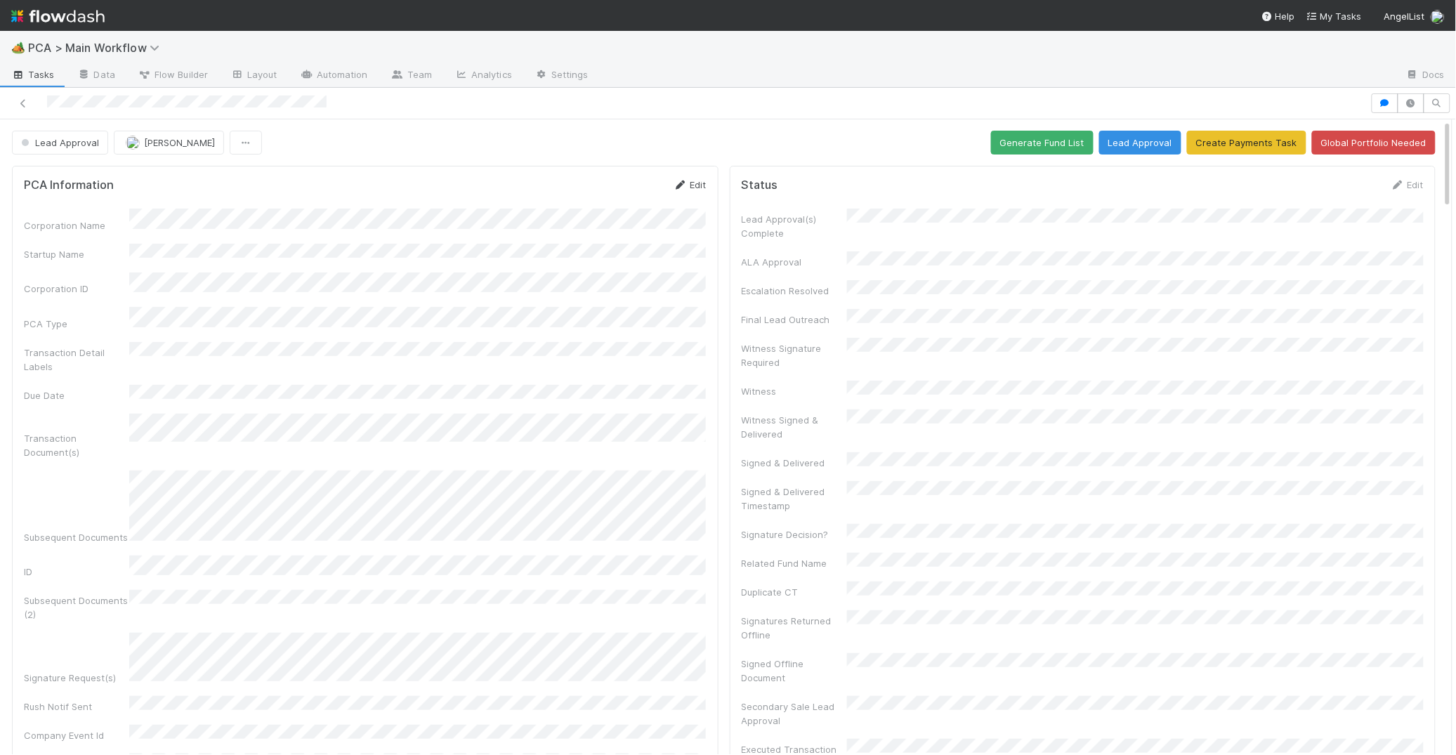
click at [683, 183] on icon at bounding box center [681, 185] width 14 height 9
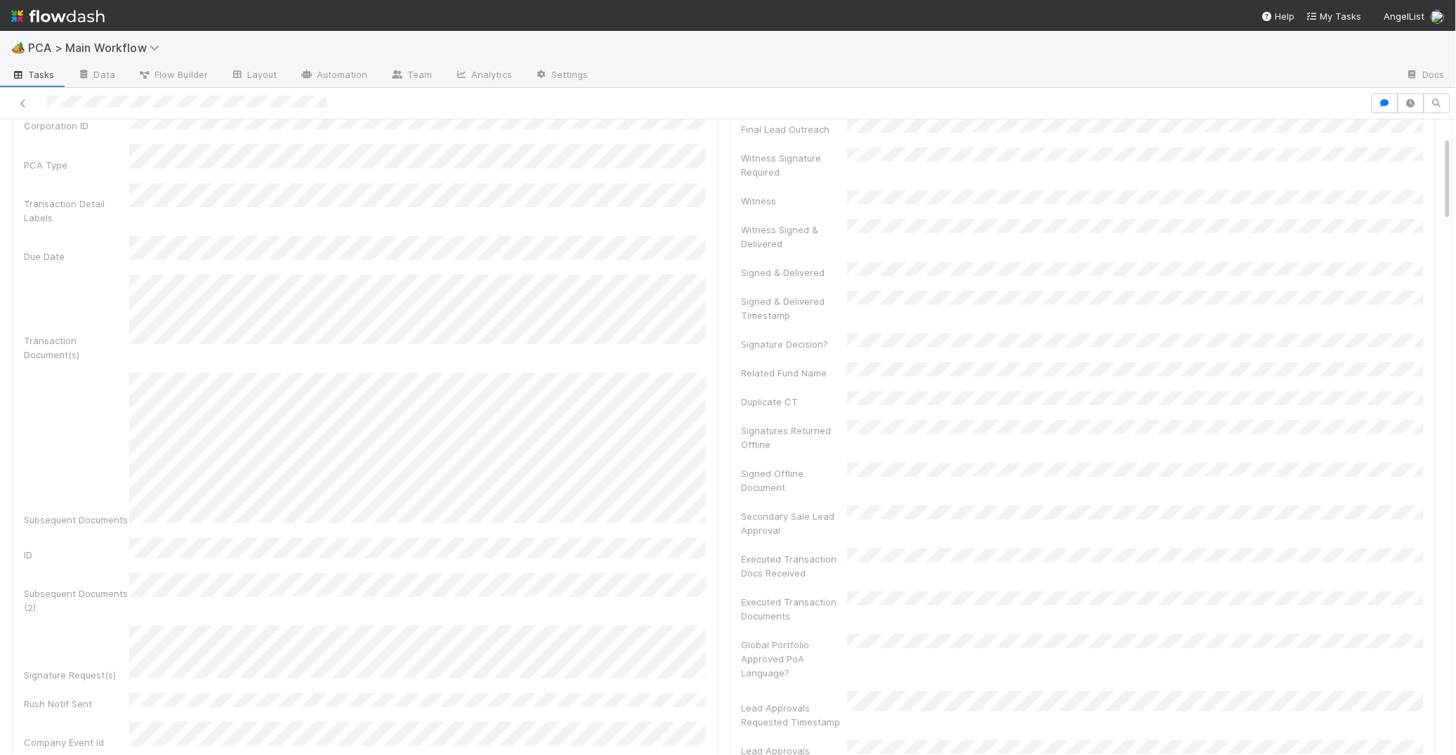
scroll to position [267, 0]
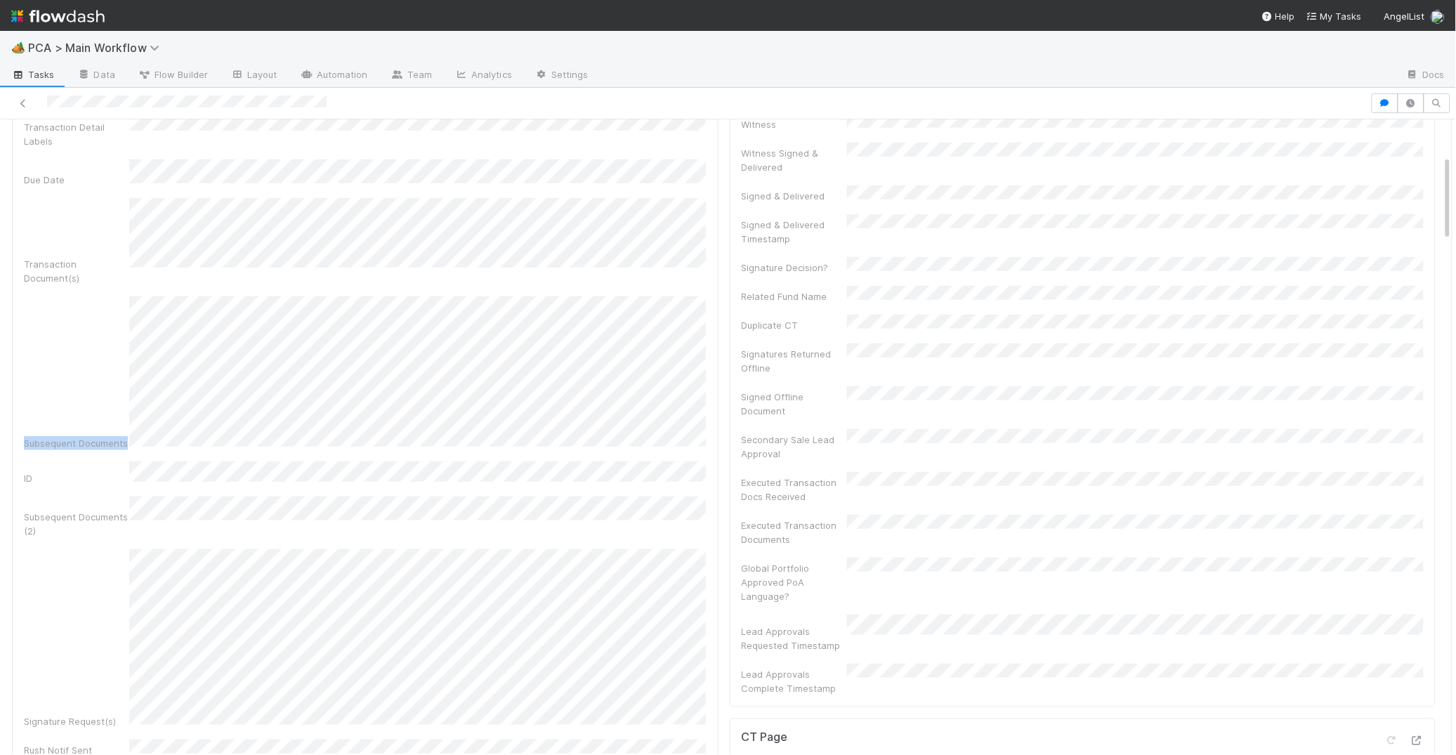
copy div "Subsequent Documents"
drag, startPoint x: 23, startPoint y: 263, endPoint x: 126, endPoint y: 265, distance: 103.3
click at [126, 436] on div "Subsequent Documents" at bounding box center [76, 443] width 105 height 14
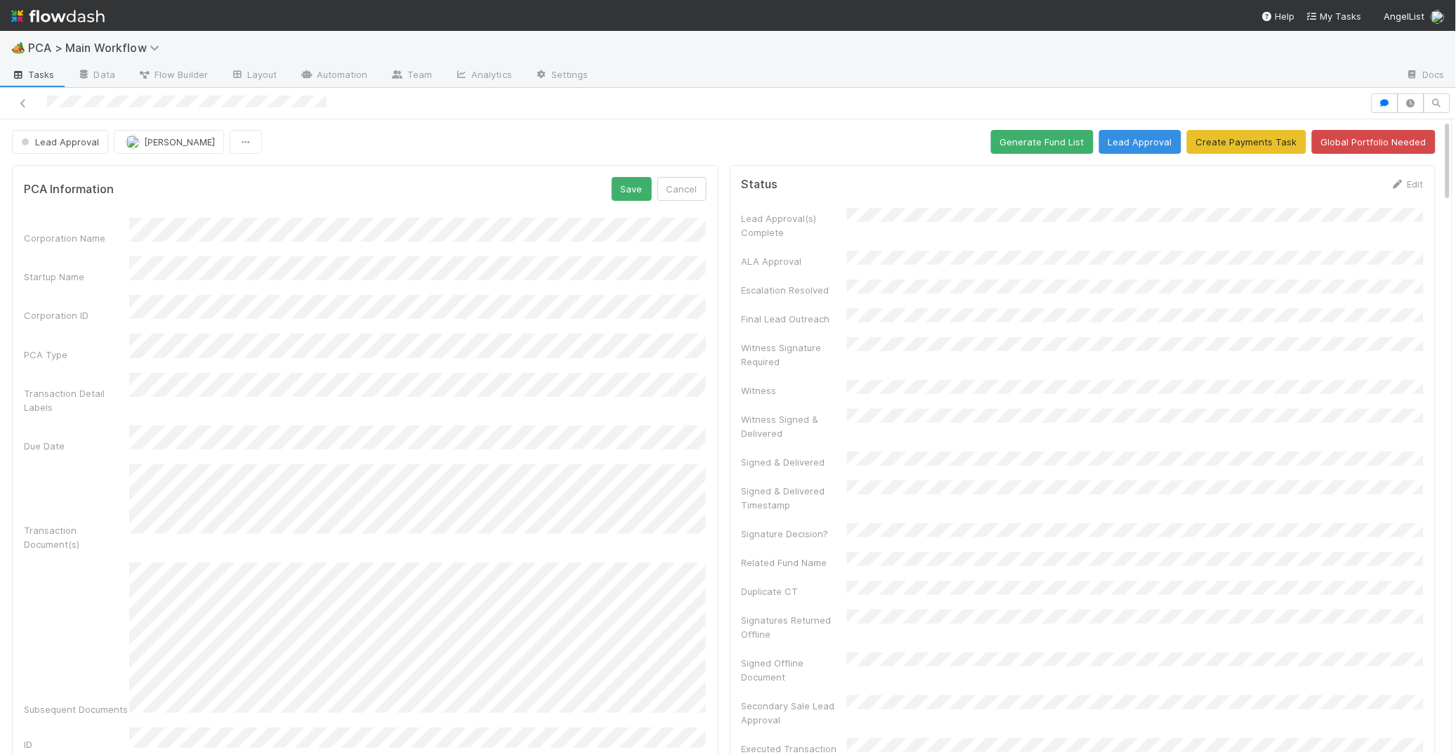
scroll to position [0, 0]
click at [627, 176] on div "PCA Information Save Cancel Corporation Name Startup Name Corporation ID PCA Ty…" at bounding box center [365, 709] width 707 height 1086
click at [629, 181] on button "Save" at bounding box center [632, 190] width 40 height 24
click at [684, 185] on icon at bounding box center [681, 185] width 14 height 9
click at [624, 183] on button "Save" at bounding box center [632, 190] width 40 height 24
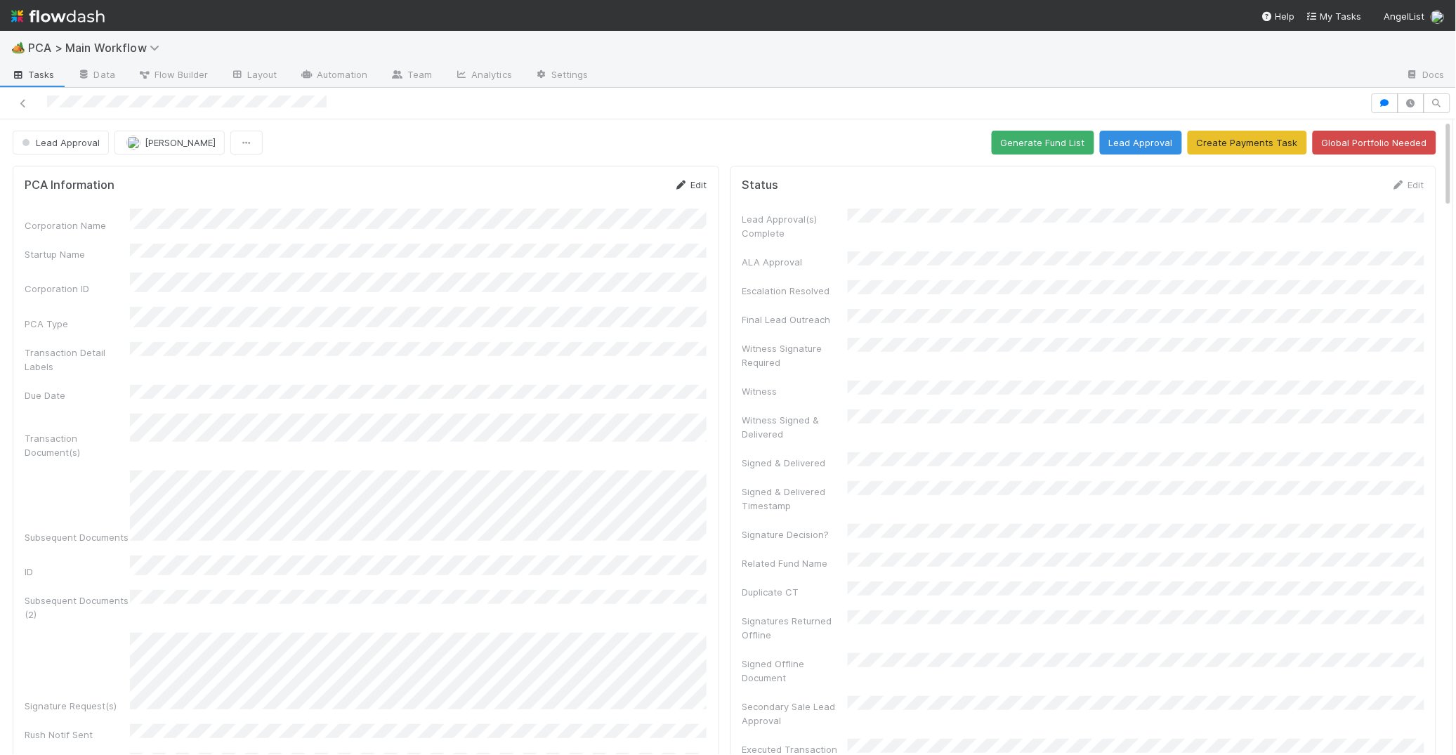
click at [681, 185] on icon at bounding box center [681, 185] width 14 height 9
click at [617, 185] on button "Save" at bounding box center [632, 190] width 40 height 24
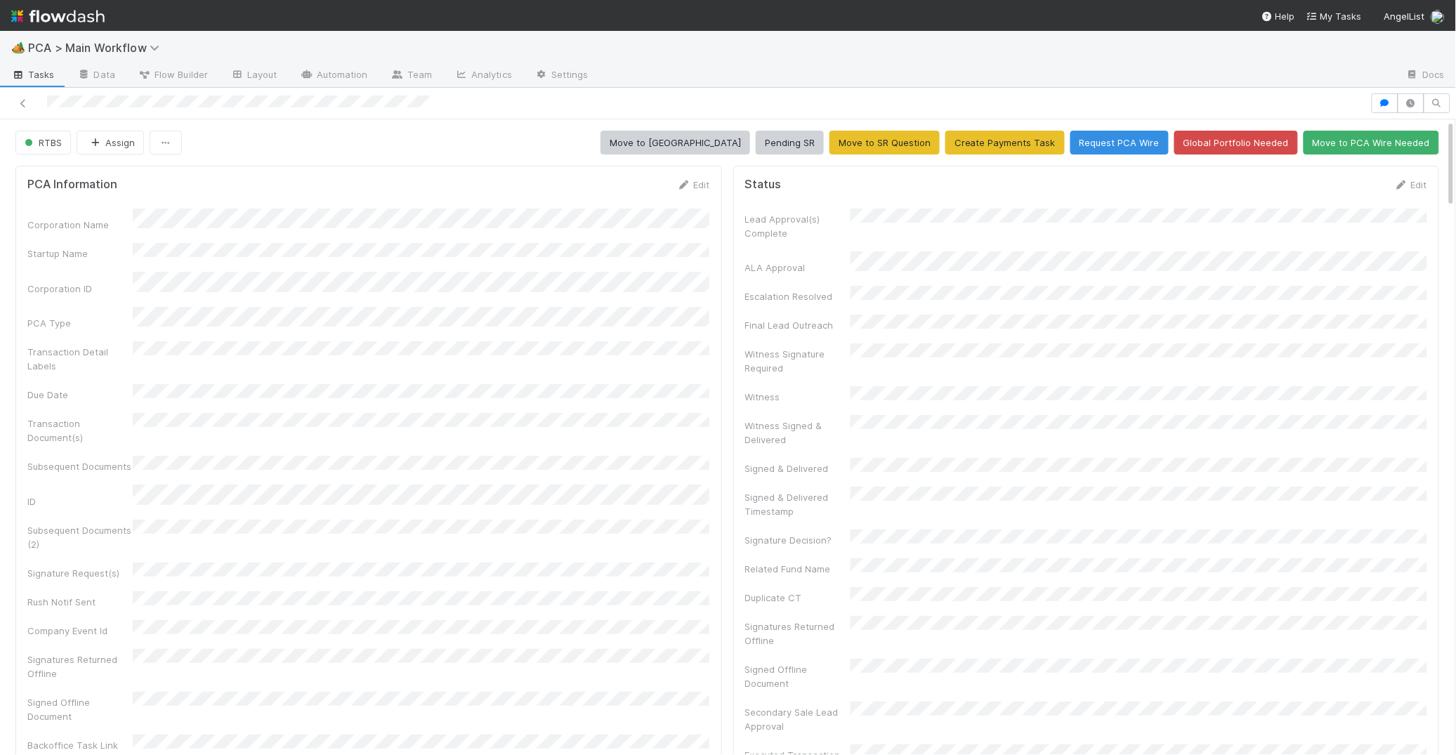
click at [95, 100] on div at bounding box center [685, 103] width 1359 height 20
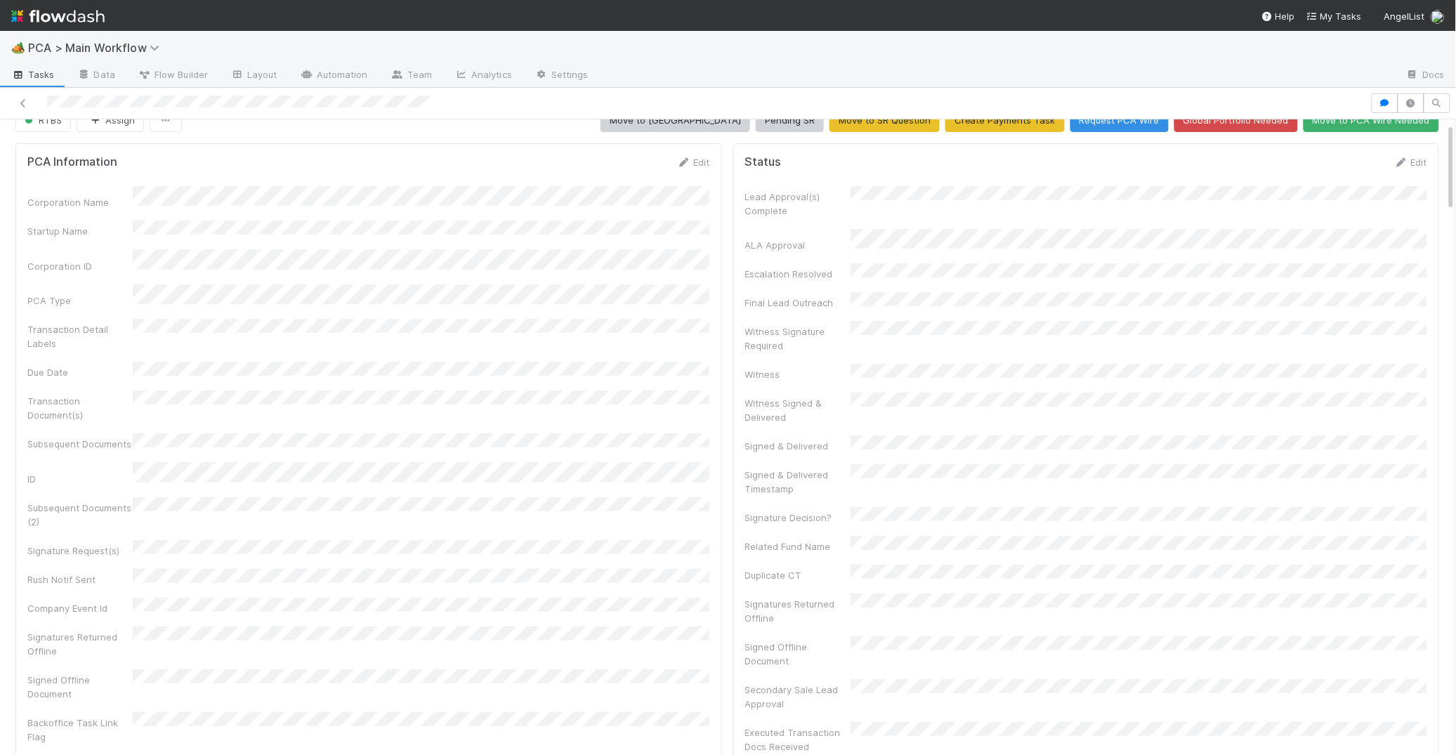
scroll to position [489, 0]
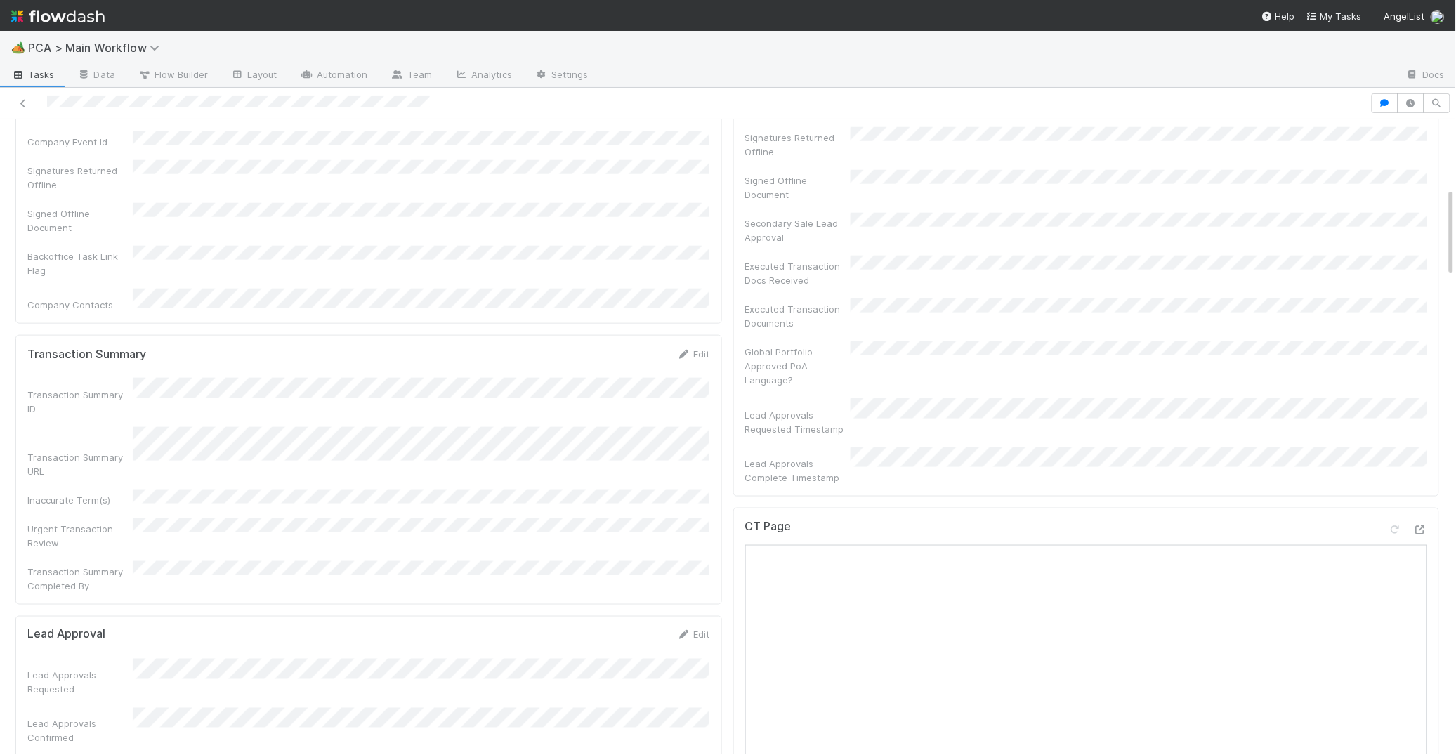
click at [482, 702] on div "Lead Approvals Confirmed" at bounding box center [368, 726] width 683 height 37
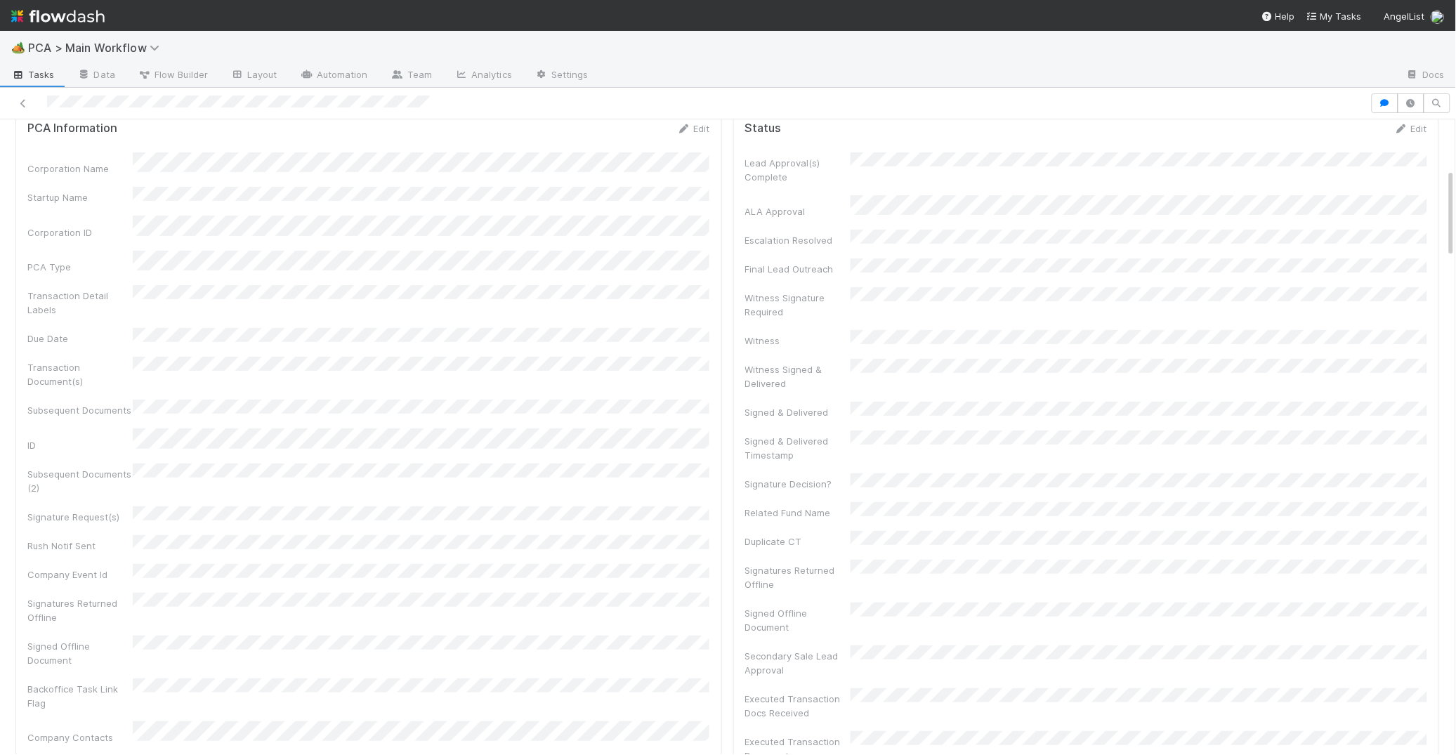
scroll to position [0, 0]
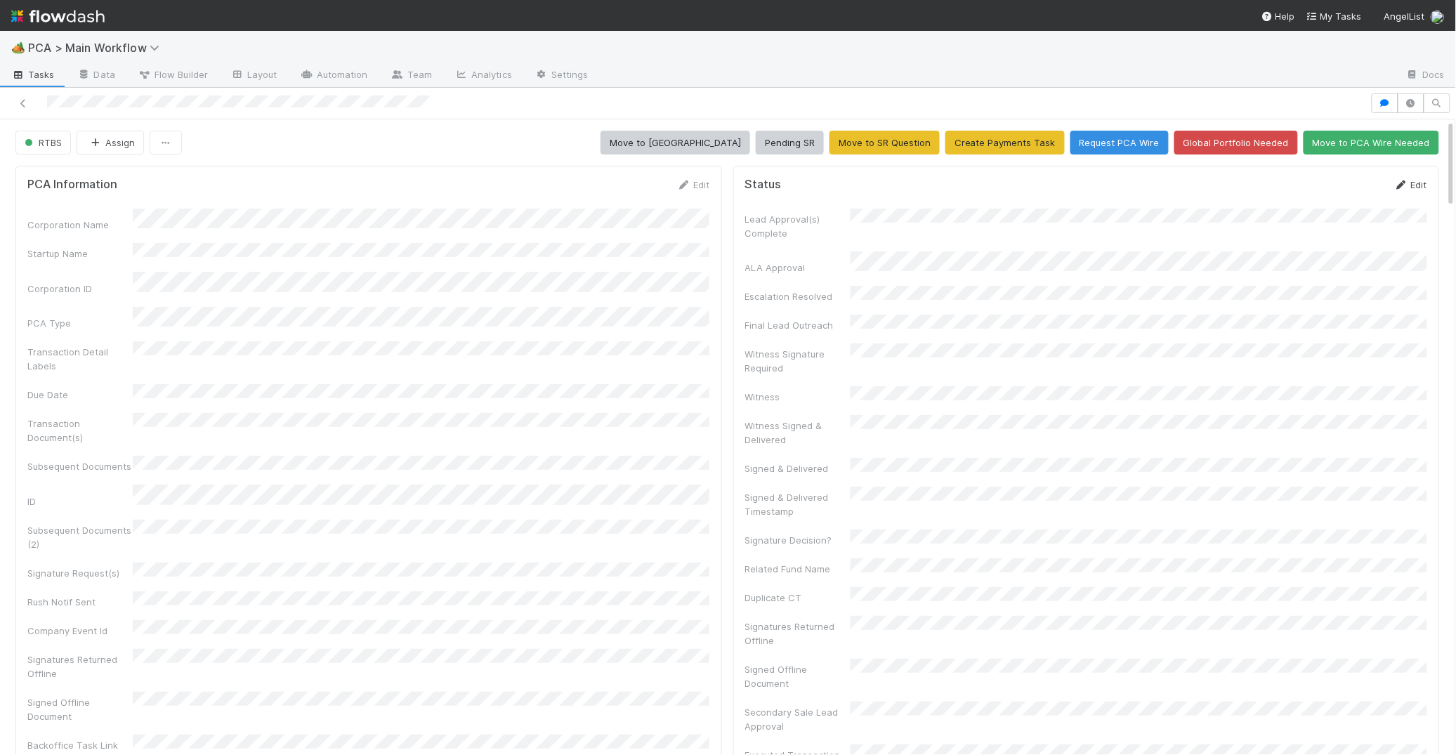
drag, startPoint x: 1392, startPoint y: 188, endPoint x: 1401, endPoint y: 185, distance: 9.6
click at [1351, 185] on div "Status Edit" at bounding box center [1086, 185] width 683 height 14
click at [1351, 185] on icon at bounding box center [1401, 185] width 14 height 9
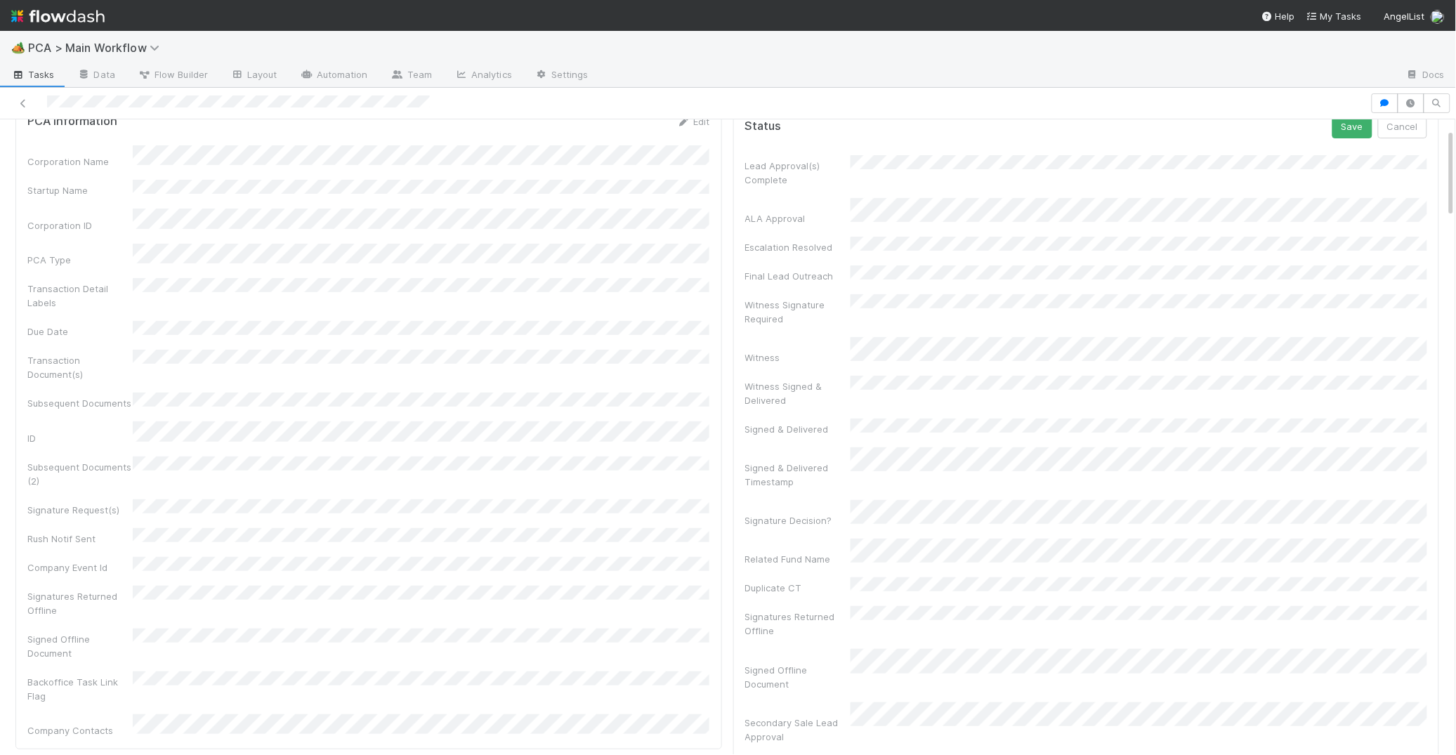
scroll to position [70, 0]
click at [1348, 127] on button "Save" at bounding box center [1352, 119] width 40 height 24
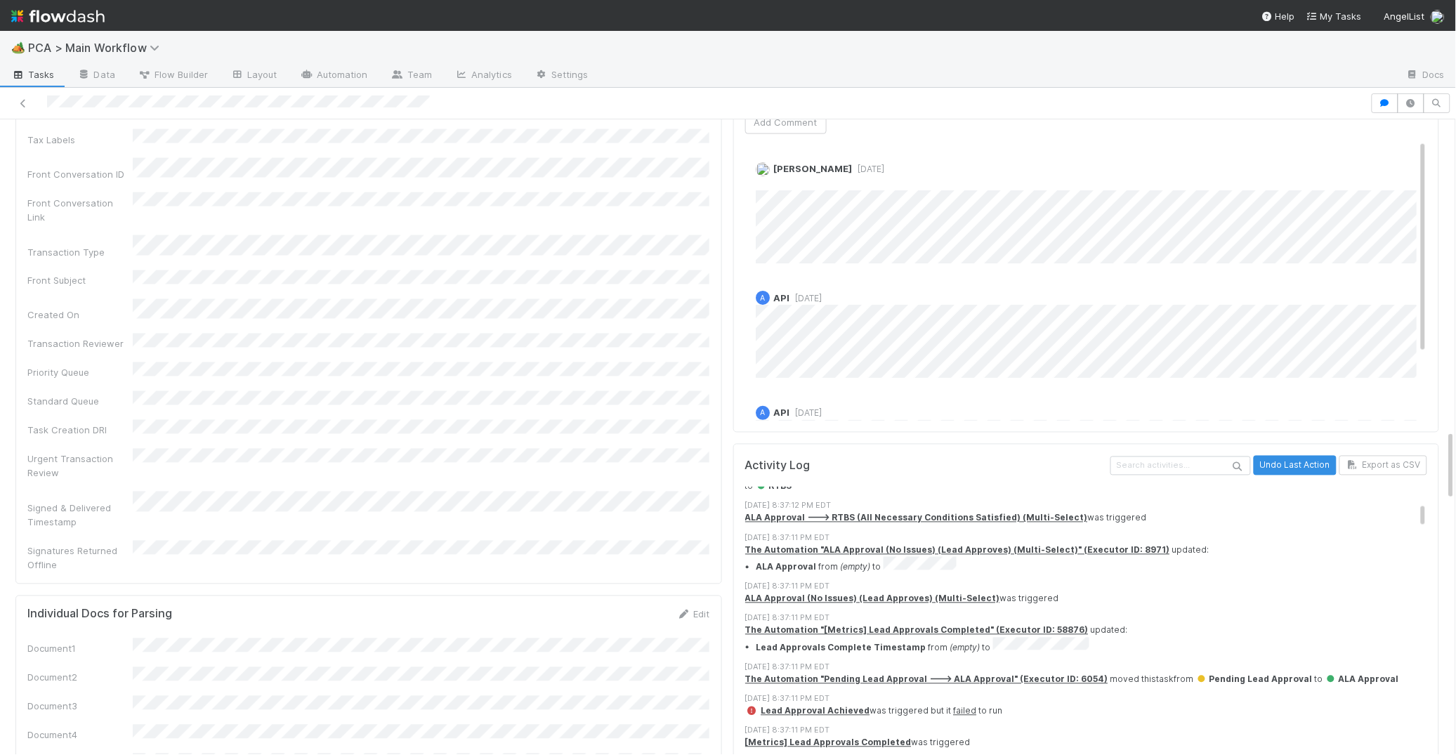
scroll to position [771, 0]
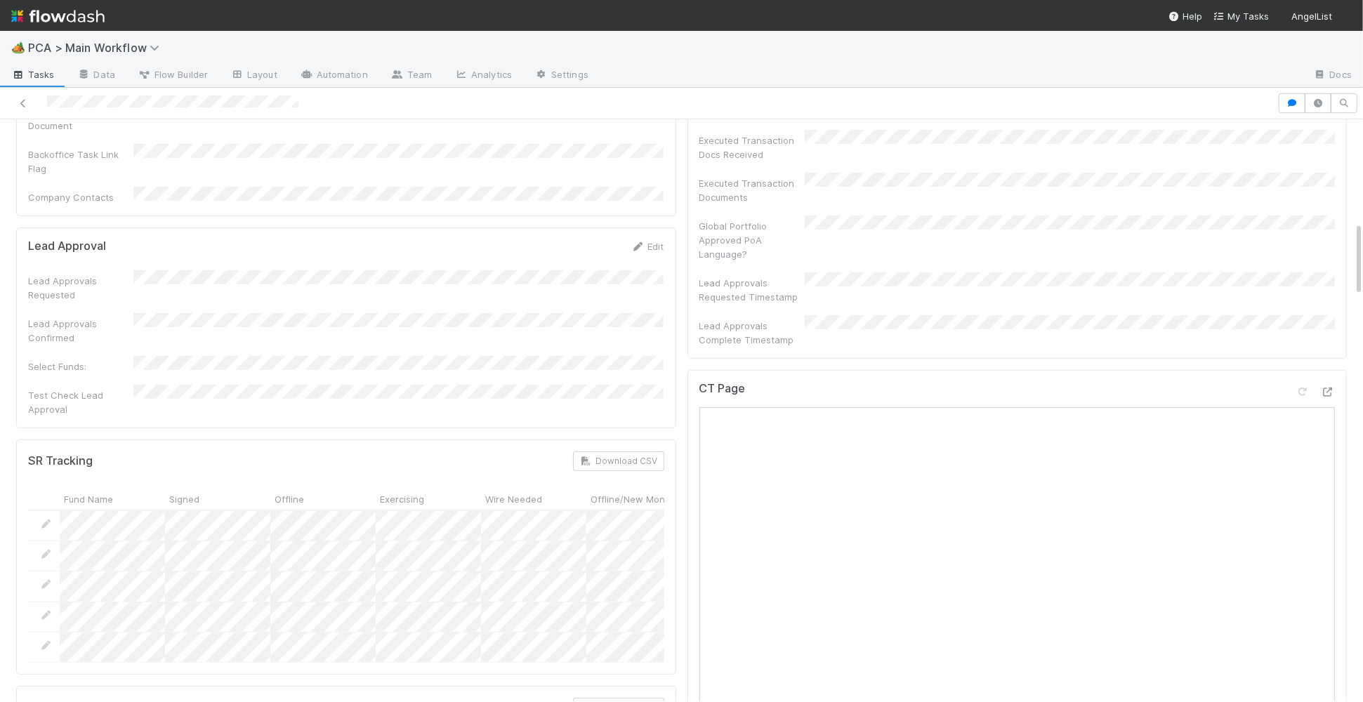
scroll to position [1359, 0]
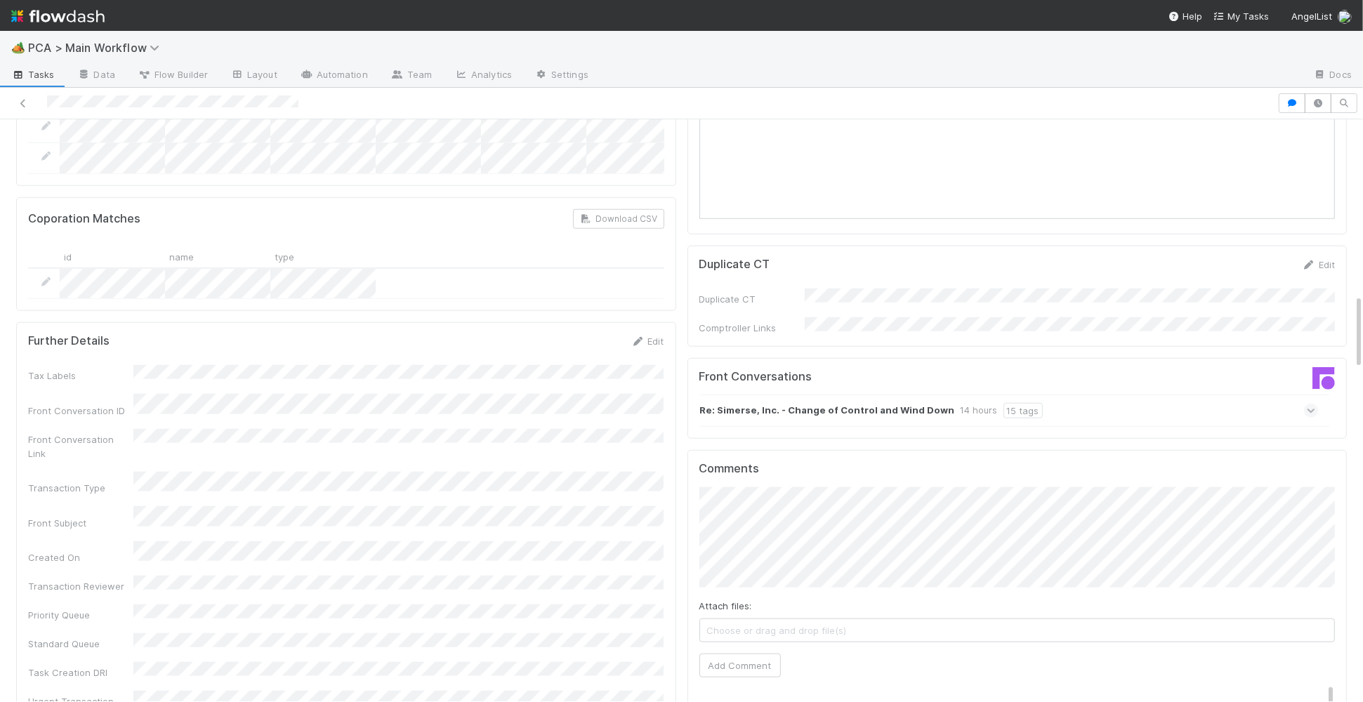
click at [848, 403] on strong "Re: Simerse, Inc. - Change of Control and Wind Down" at bounding box center [827, 410] width 255 height 15
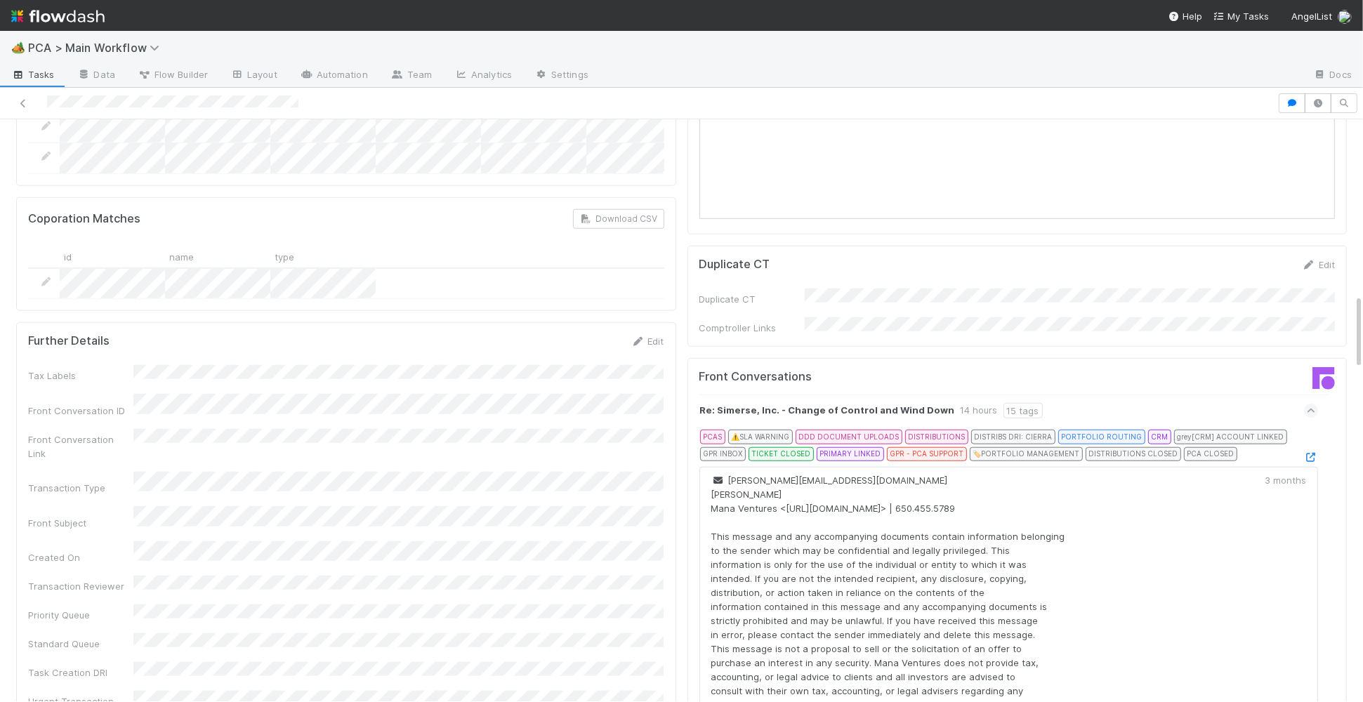
click at [1315, 453] on icon at bounding box center [1311, 457] width 14 height 9
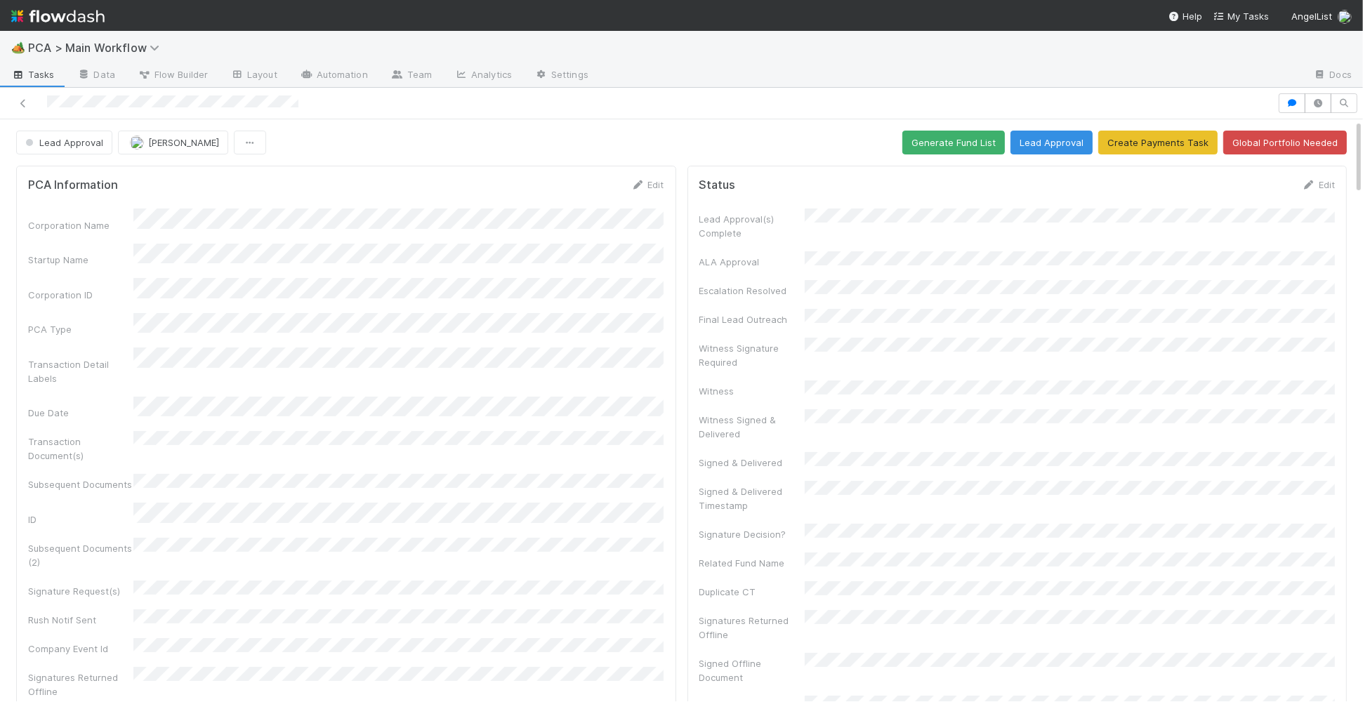
click at [0, 0] on div "🏕️ PCA > Main Workflow Tasks Data Flow Builder Layout Automation Team Analytics…" at bounding box center [681, 351] width 1363 height 702
click at [633, 183] on icon at bounding box center [638, 185] width 14 height 9
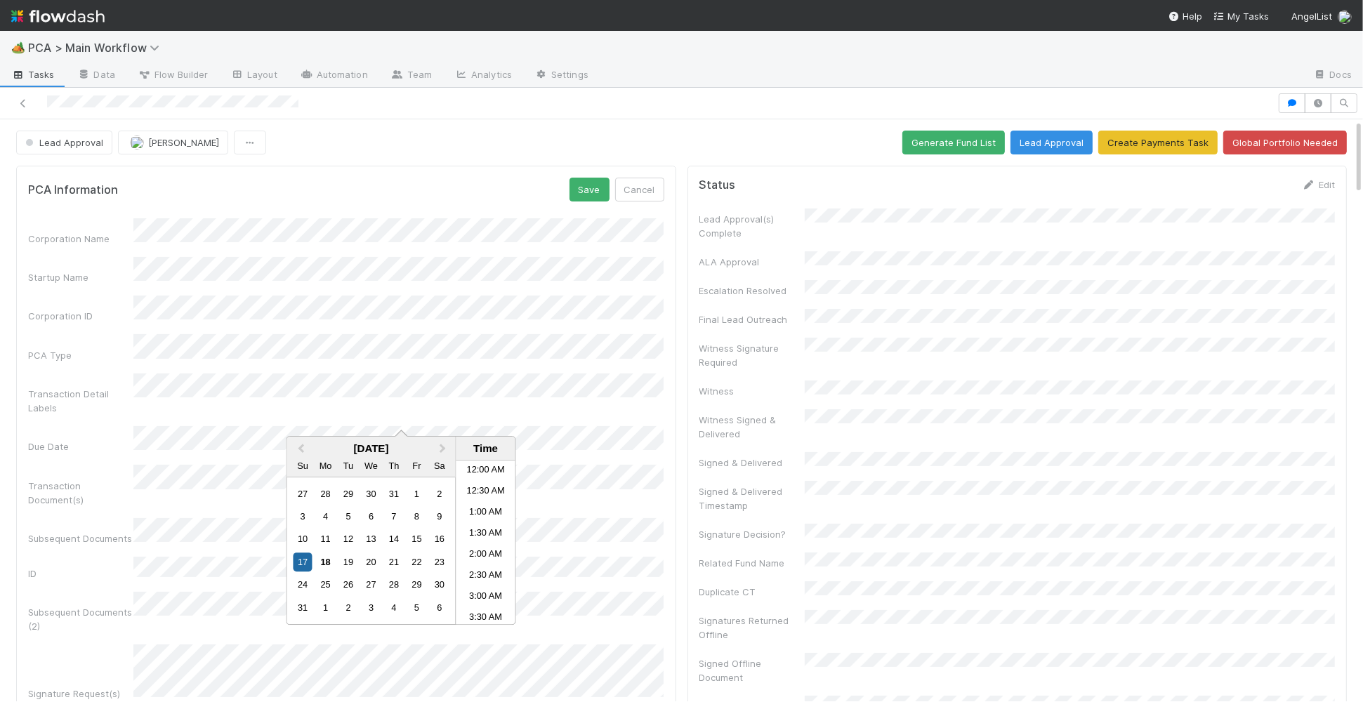
scroll to position [834, 0]
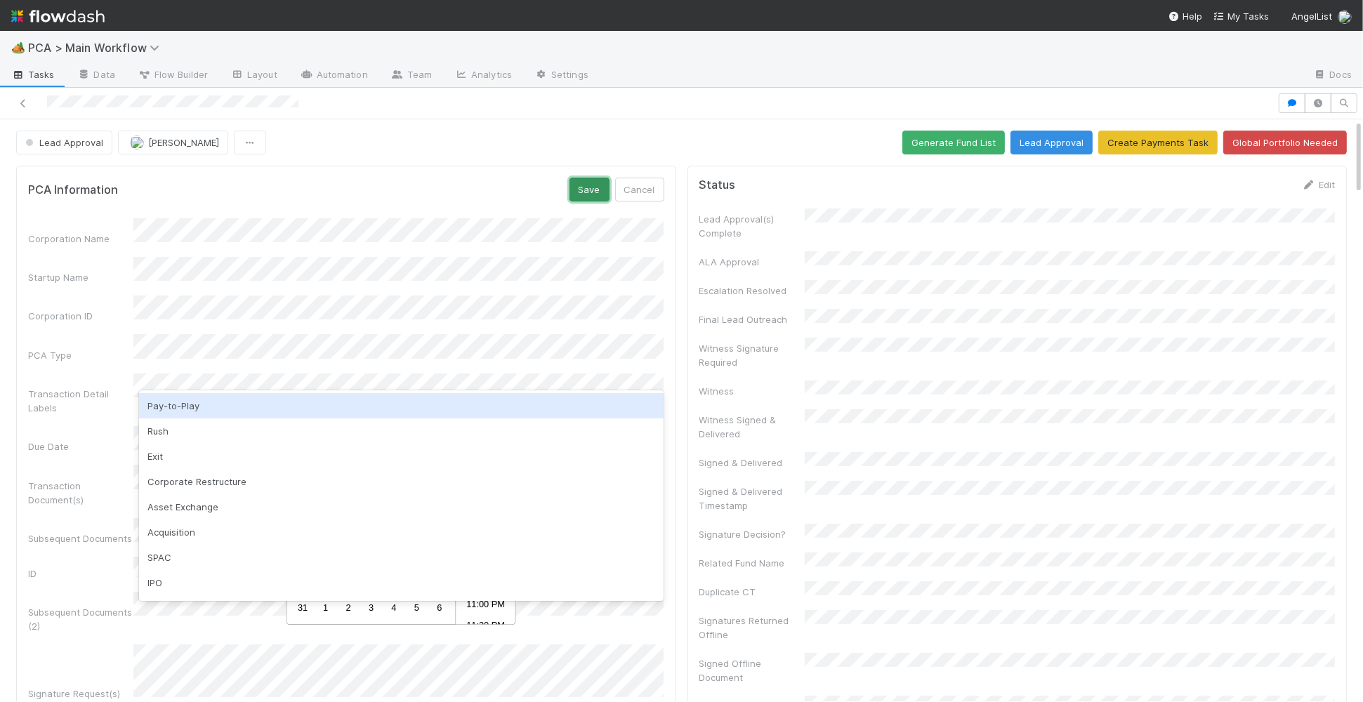
click at [598, 183] on button "Save" at bounding box center [590, 190] width 40 height 24
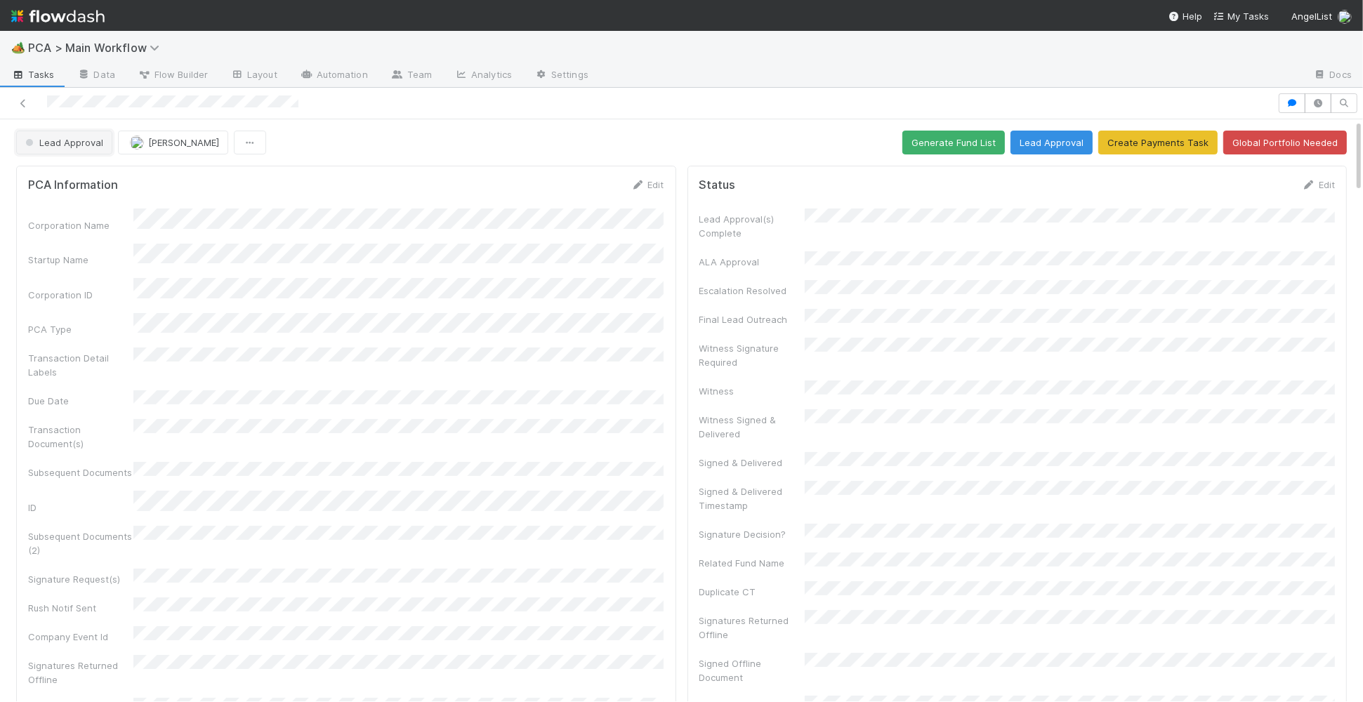
click at [77, 143] on span "Lead Approval" at bounding box center [62, 142] width 81 height 11
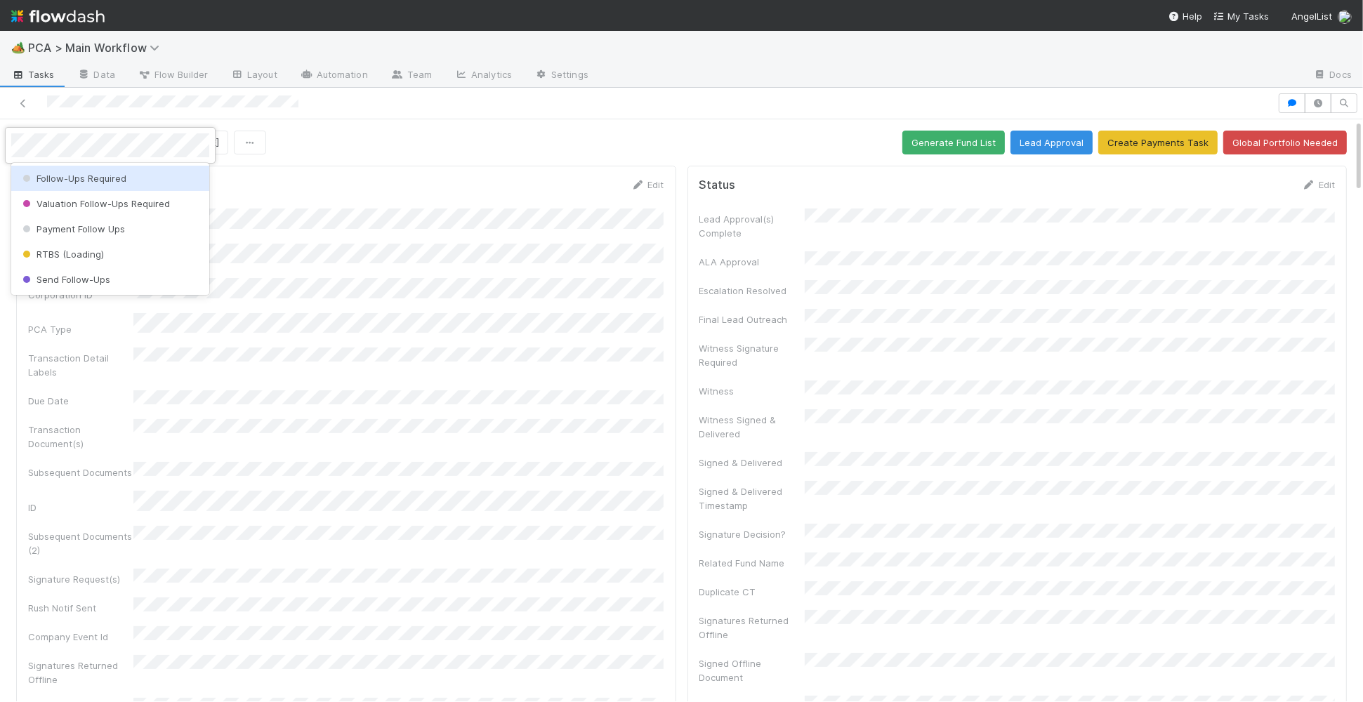
scroll to position [0, 0]
click at [79, 175] on span "Follow-Ups Required" at bounding box center [73, 178] width 107 height 11
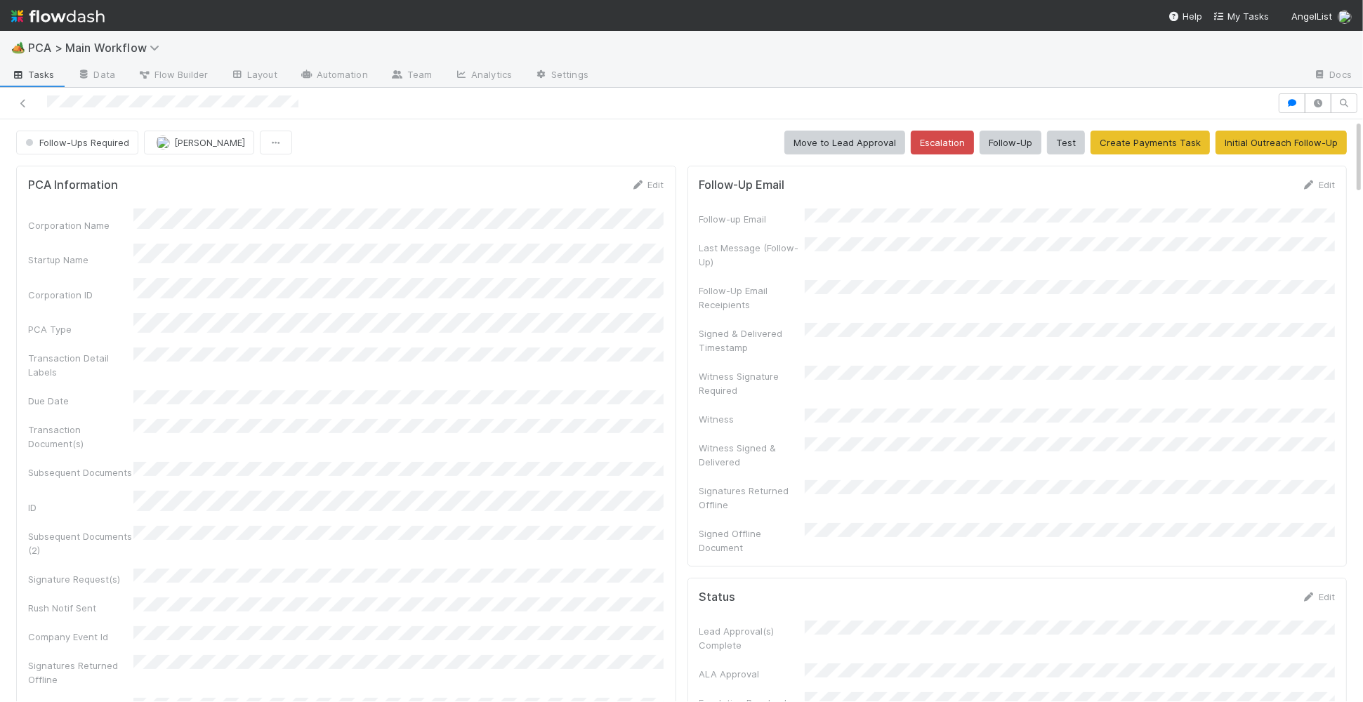
drag, startPoint x: 84, startPoint y: 11, endPoint x: 93, endPoint y: 1, distance: 13.4
click at [84, 11] on img at bounding box center [57, 16] width 93 height 24
